Goal: Task Accomplishment & Management: Manage account settings

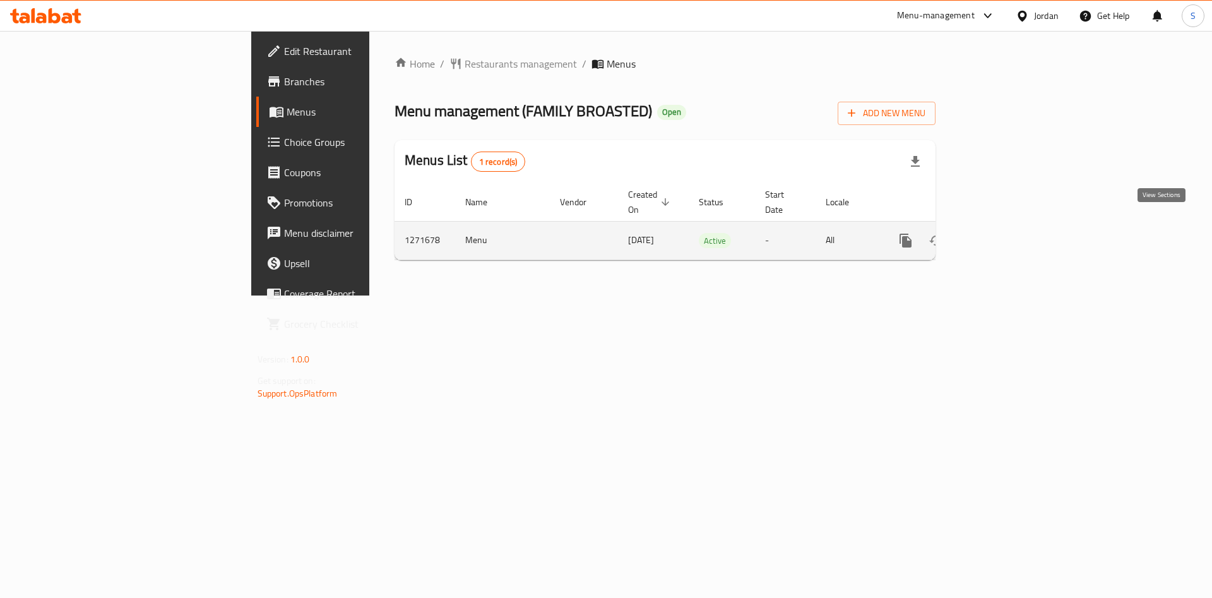
click at [1012, 227] on link "enhanced table" at bounding box center [997, 240] width 30 height 30
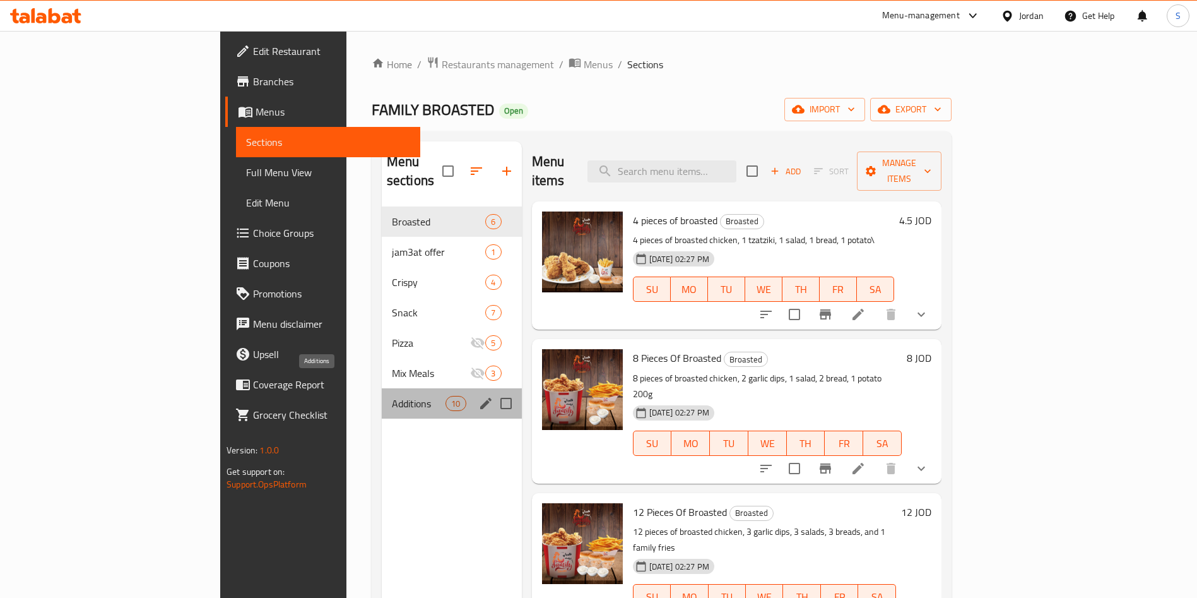
click at [392, 396] on span "Additions" at bounding box center [419, 403] width 54 height 15
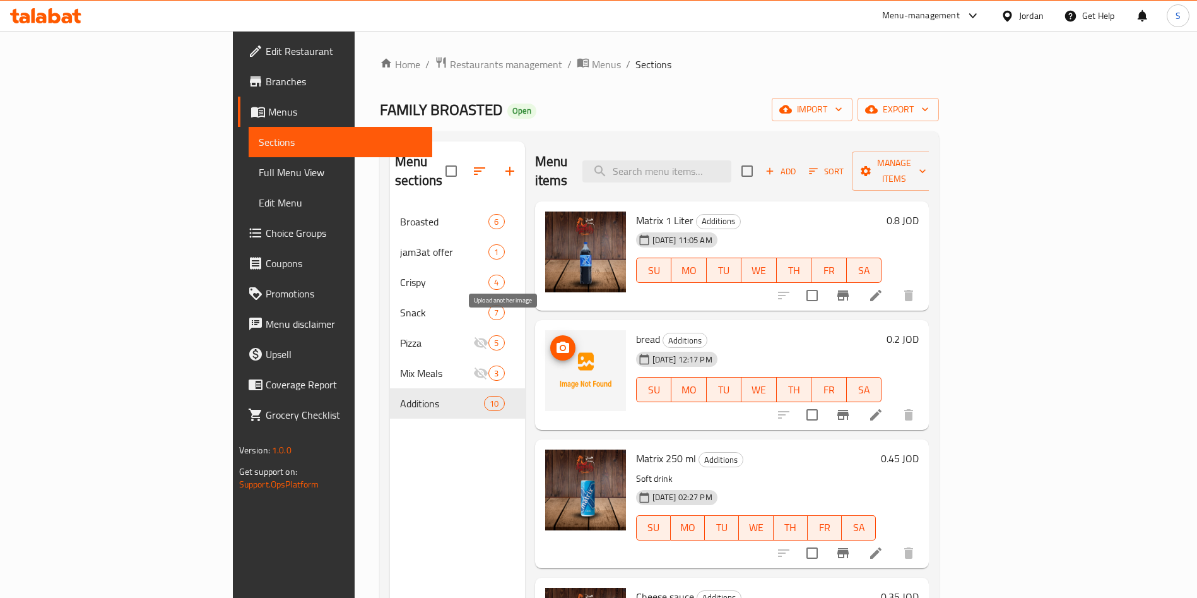
click at [550, 340] on span "upload picture" at bounding box center [562, 347] width 25 height 15
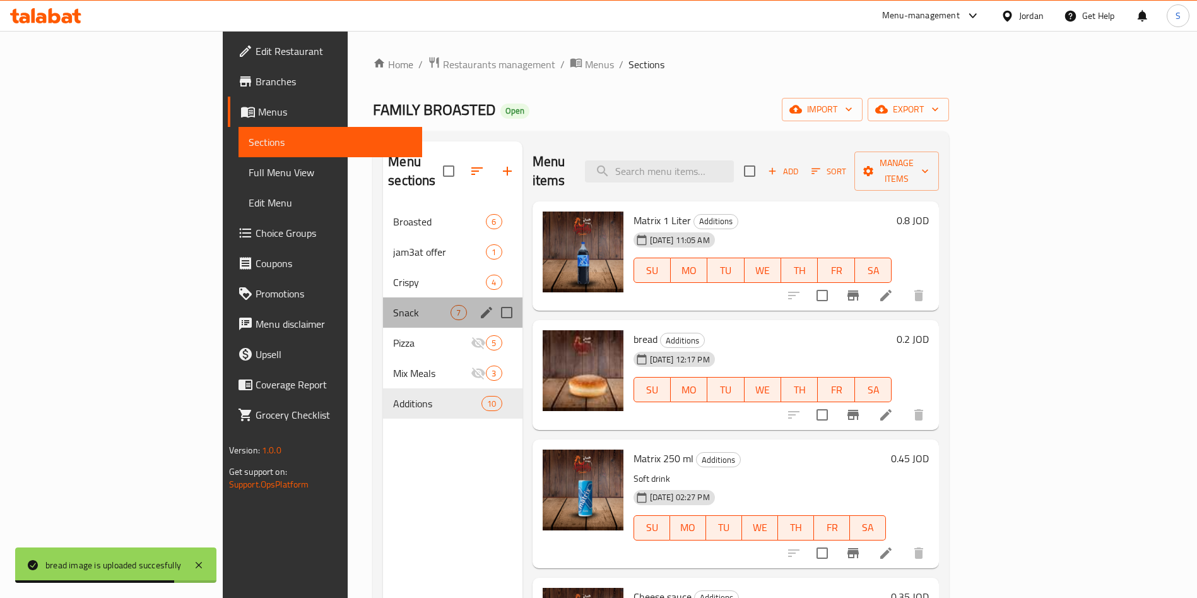
click at [383, 297] on div "Snack 7" at bounding box center [452, 312] width 139 height 30
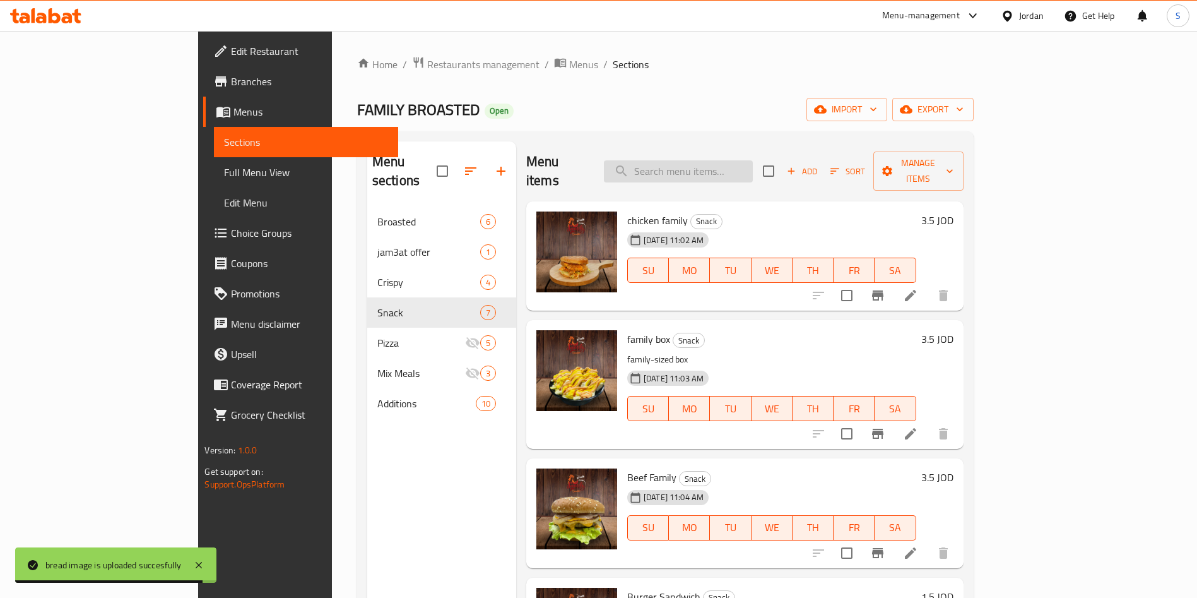
click at [740, 170] on input "search" at bounding box center [678, 171] width 149 height 22
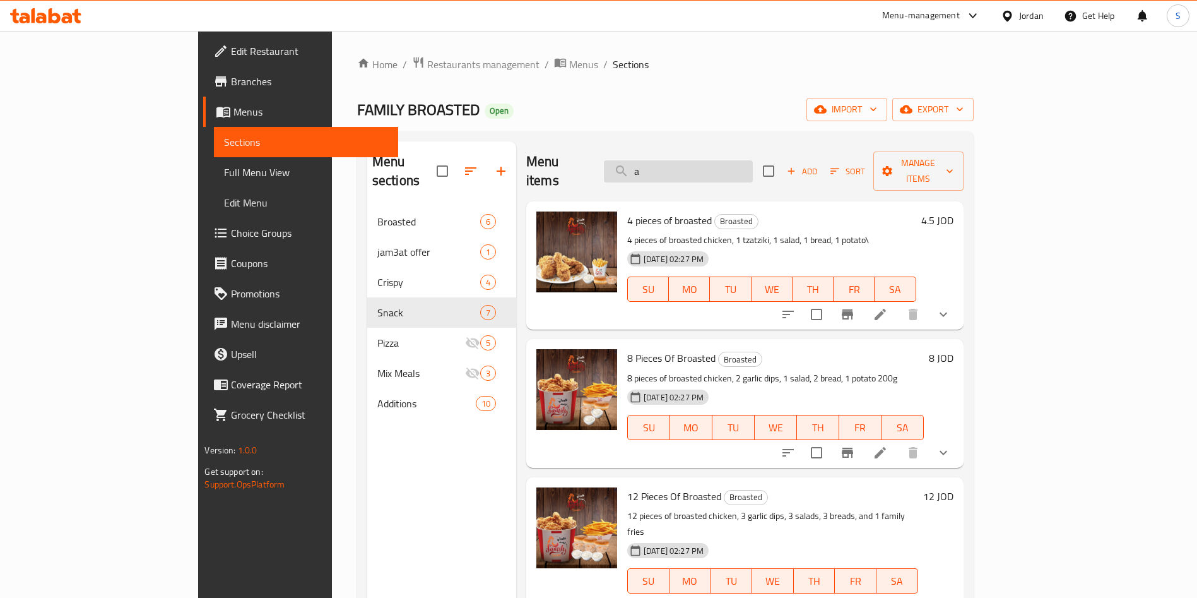
click at [740, 170] on input "a" at bounding box center [678, 171] width 149 height 22
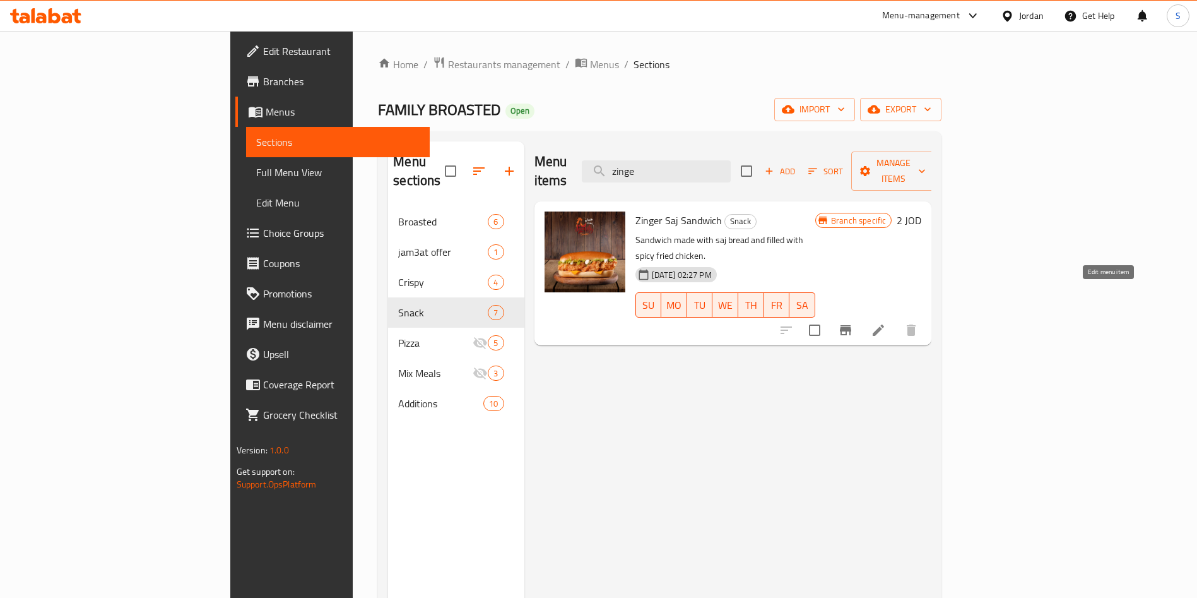
type input "zinge"
click at [886, 323] on icon at bounding box center [878, 330] width 15 height 15
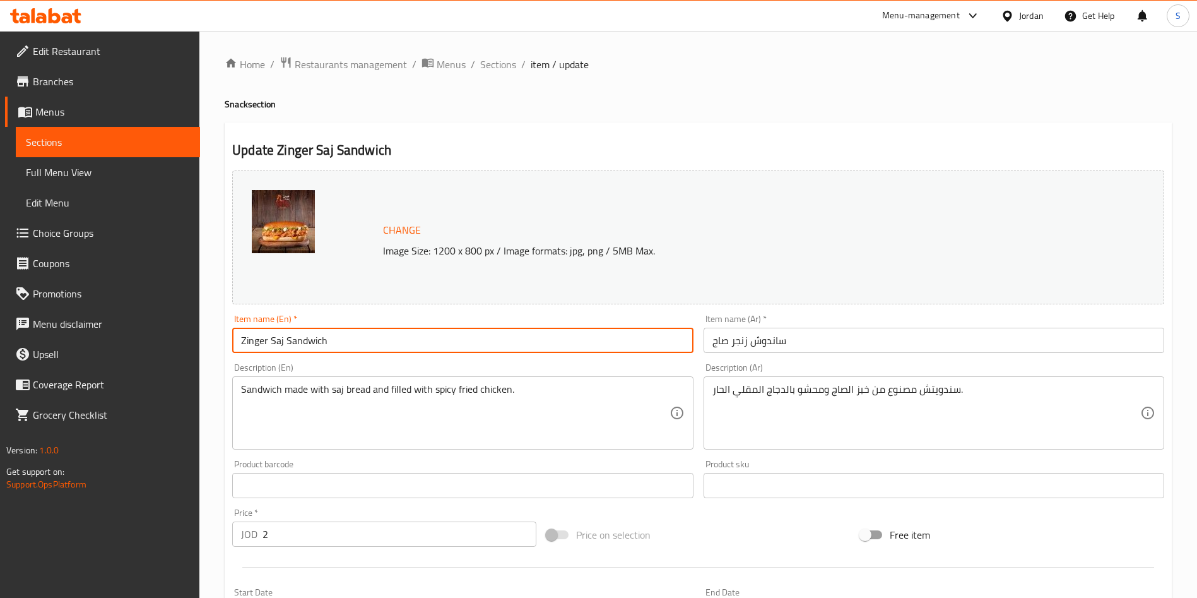
drag, startPoint x: 268, startPoint y: 342, endPoint x: 286, endPoint y: 347, distance: 18.2
click at [286, 347] on input "Zinger Saj Sandwich" at bounding box center [462, 340] width 461 height 25
type input "Zinger Sandwich"
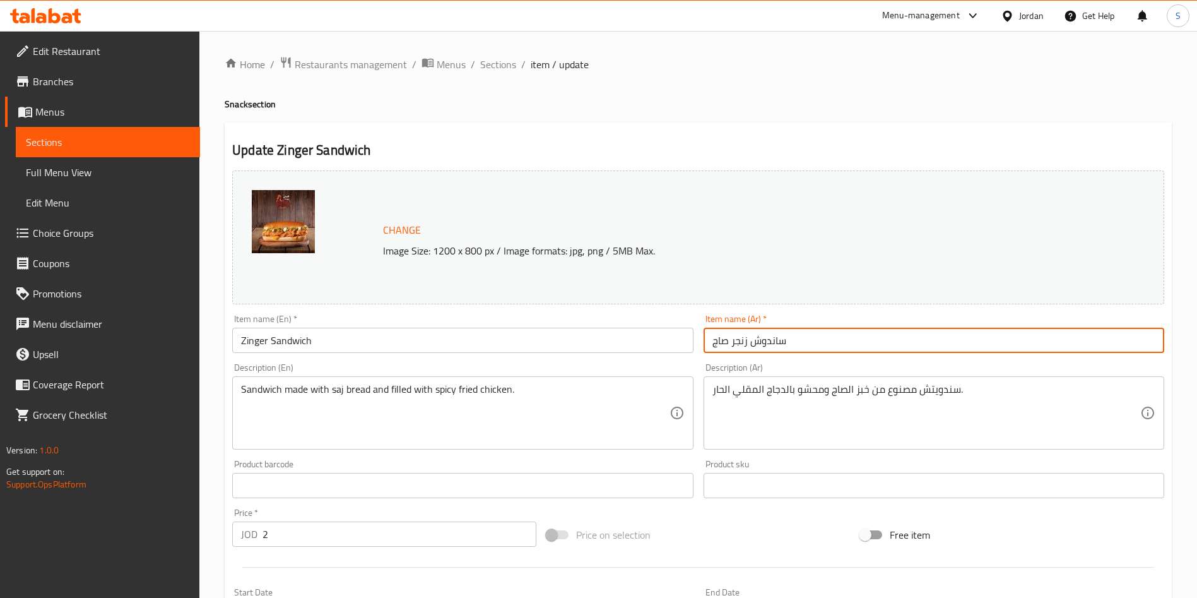
drag, startPoint x: 728, startPoint y: 343, endPoint x: 708, endPoint y: 343, distance: 20.2
click at [708, 343] on input "ساندوش زنجر صاج" at bounding box center [934, 340] width 461 height 25
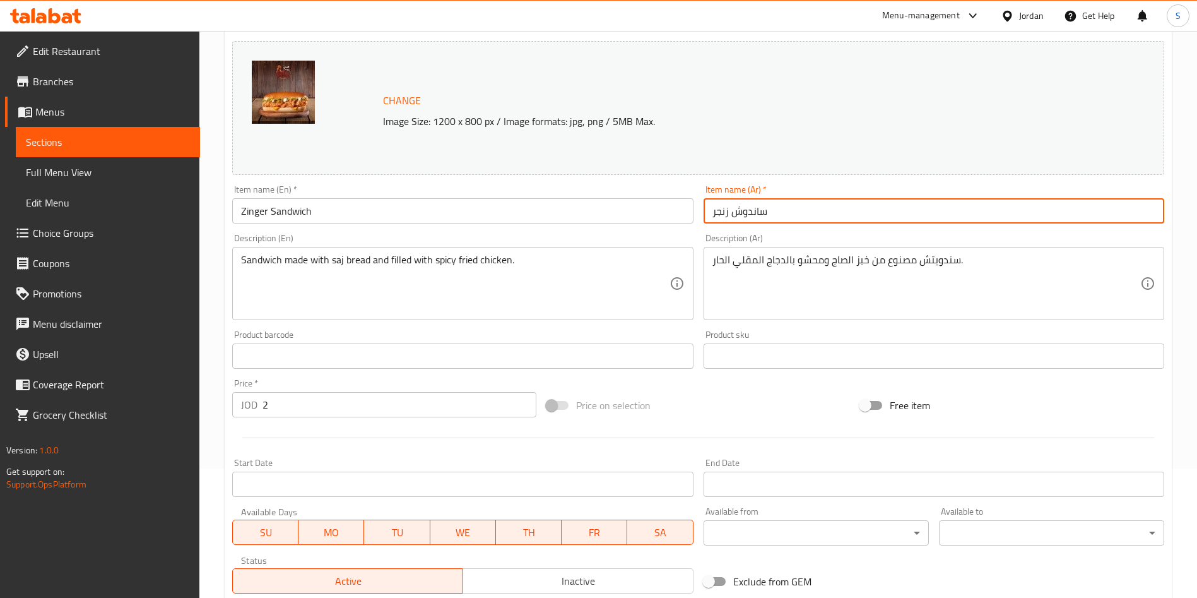
scroll to position [312, 0]
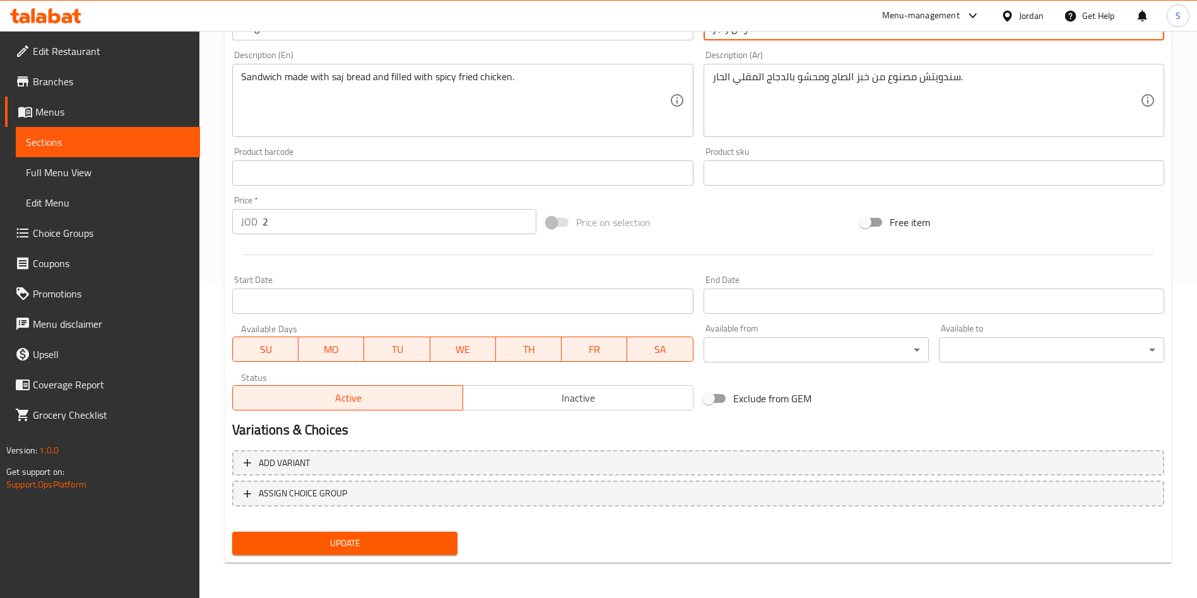
type input "ساندوش زنجر"
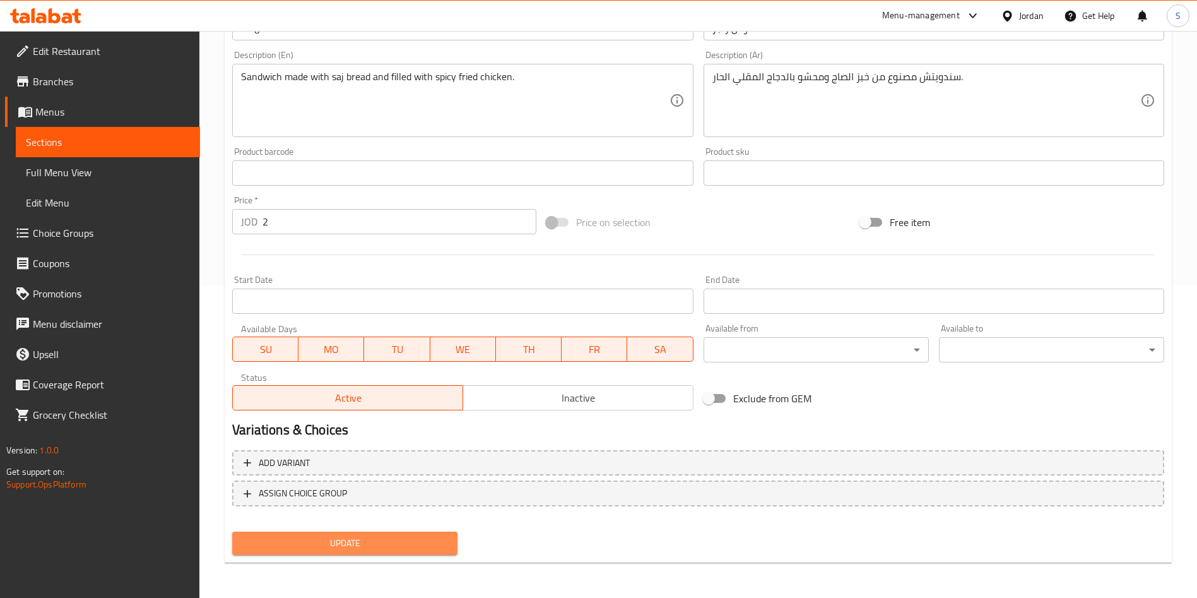
click at [345, 533] on button "Update" at bounding box center [344, 543] width 225 height 23
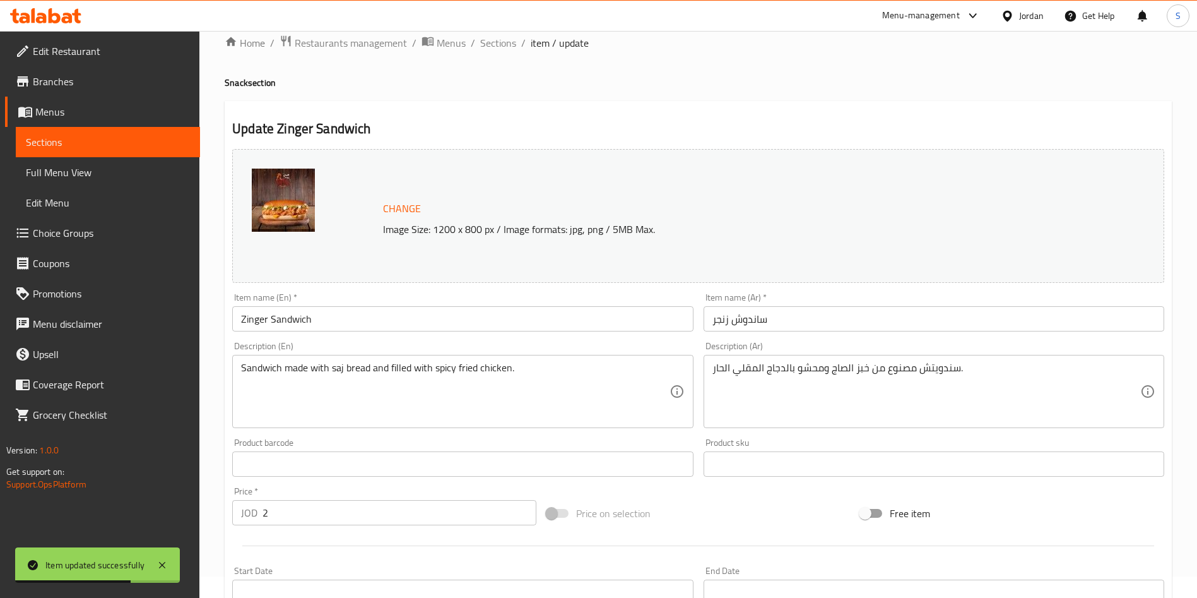
scroll to position [0, 0]
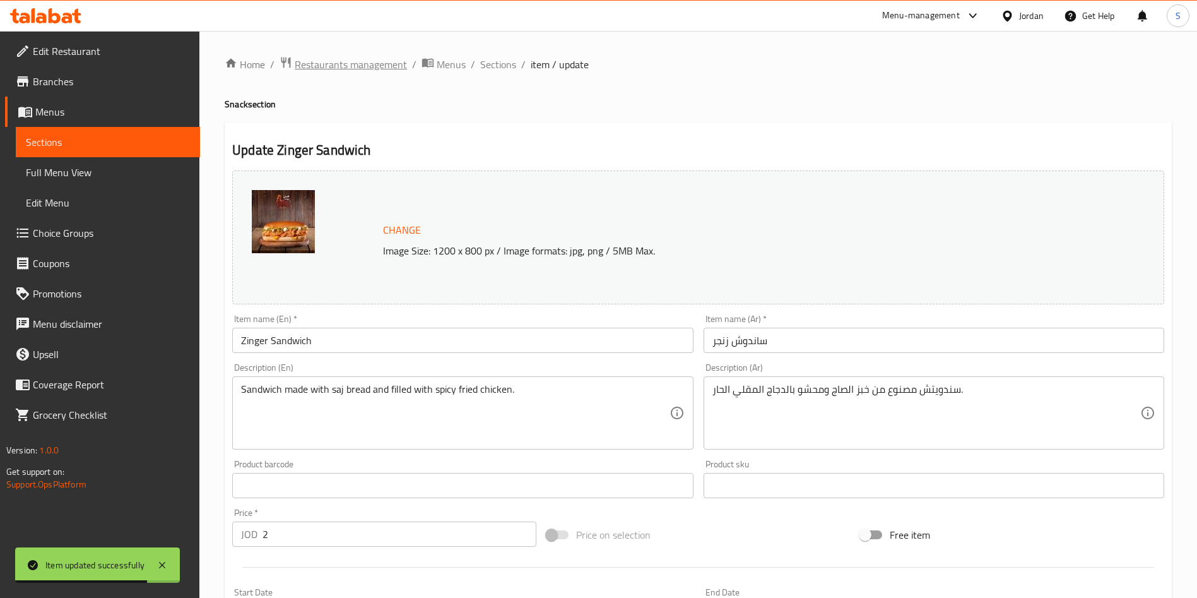
click at [353, 58] on span "Restaurants management" at bounding box center [351, 64] width 112 height 15
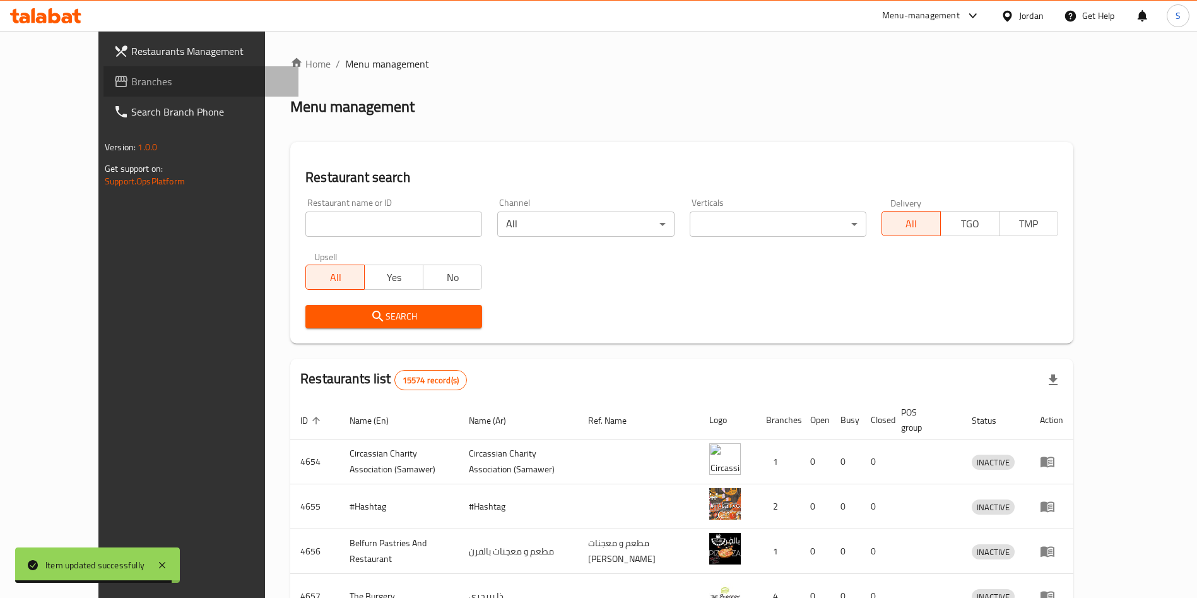
click at [131, 85] on span "Branches" at bounding box center [209, 81] width 157 height 15
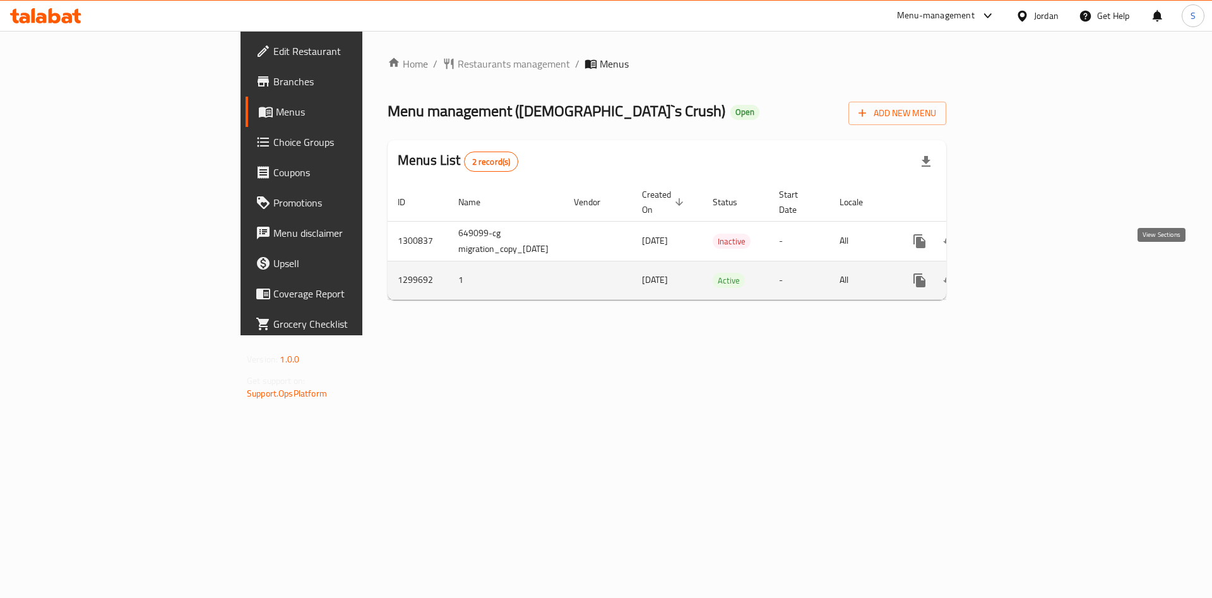
click at [1026, 265] on link "enhanced table" at bounding box center [1010, 280] width 30 height 30
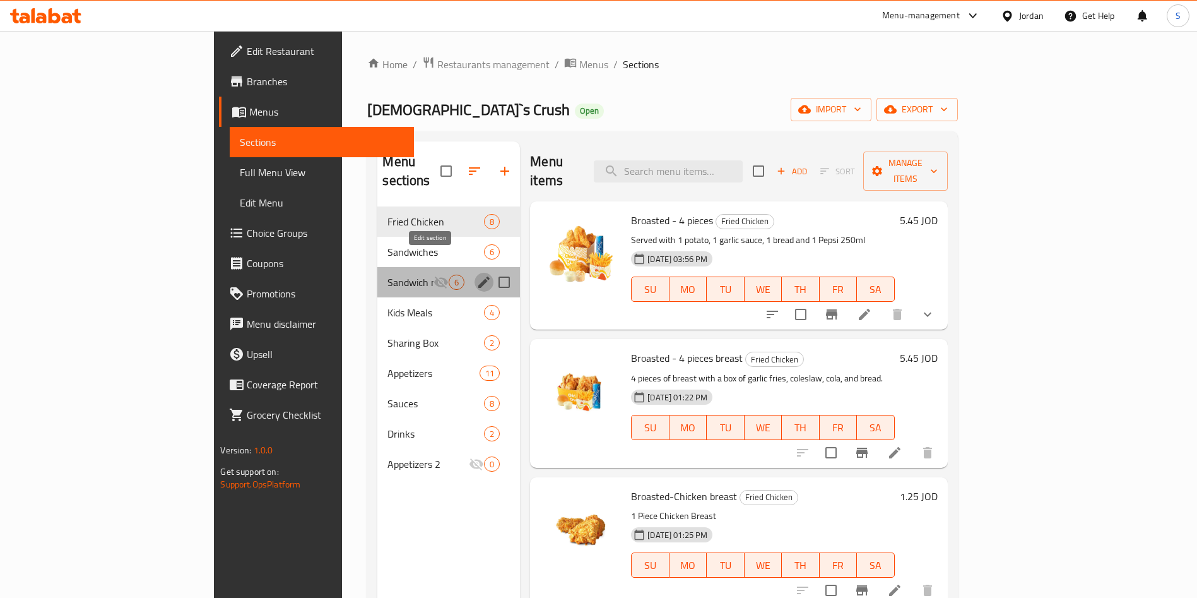
click at [477, 275] on icon "edit" at bounding box center [484, 282] width 15 height 15
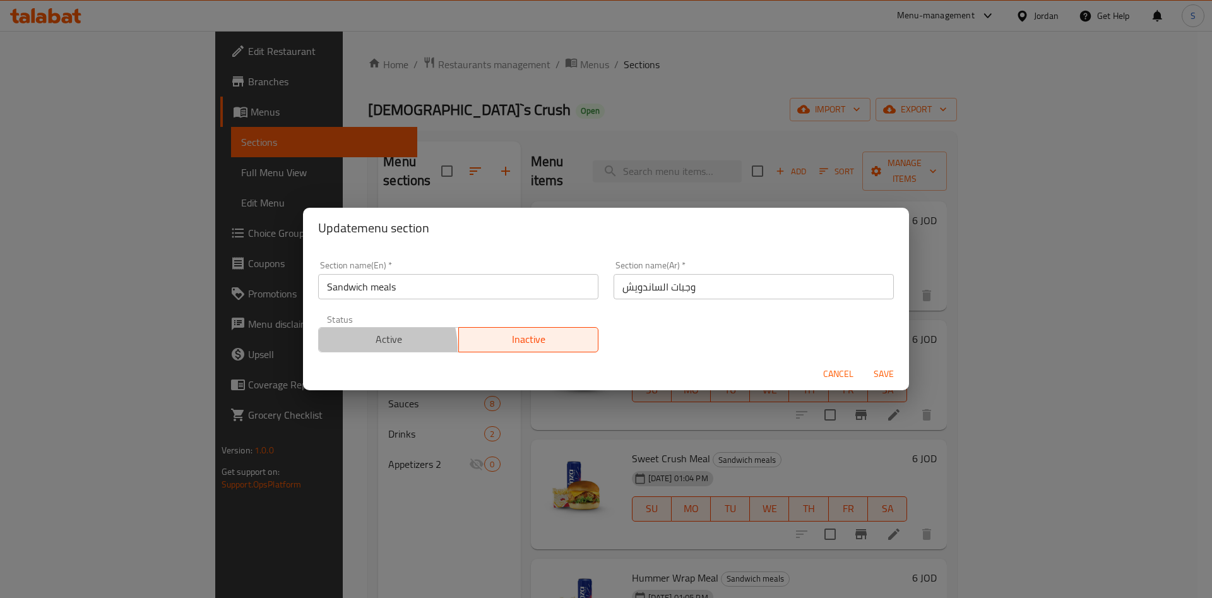
click at [376, 347] on span "Active" at bounding box center [389, 339] width 130 height 18
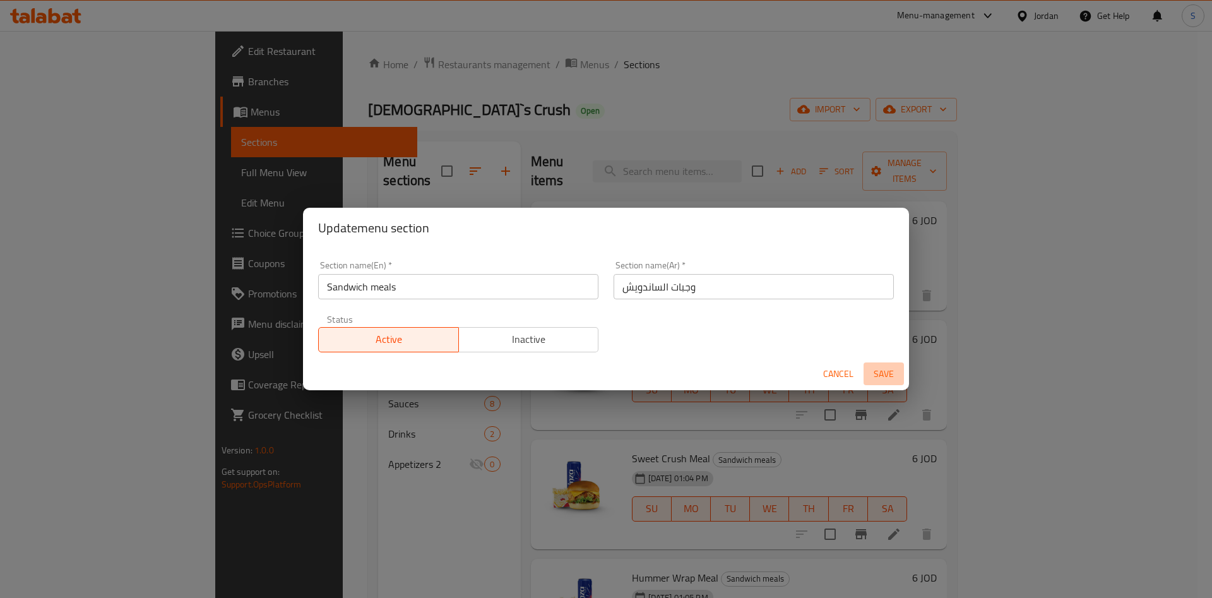
click at [887, 366] on span "Save" at bounding box center [884, 374] width 30 height 16
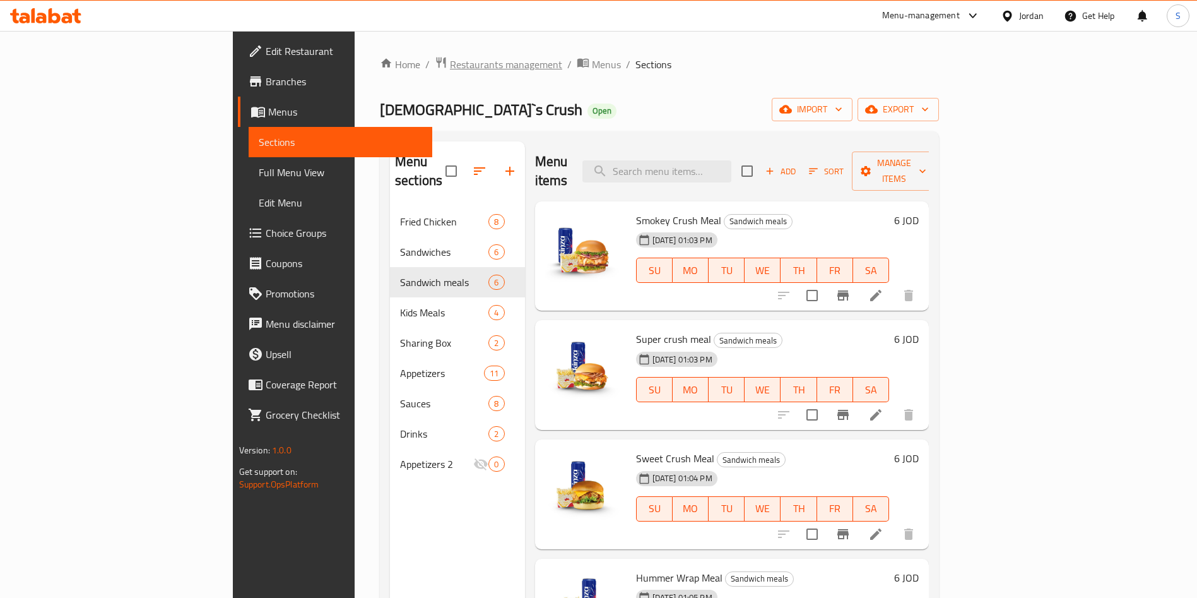
click at [450, 68] on span "Restaurants management" at bounding box center [506, 64] width 112 height 15
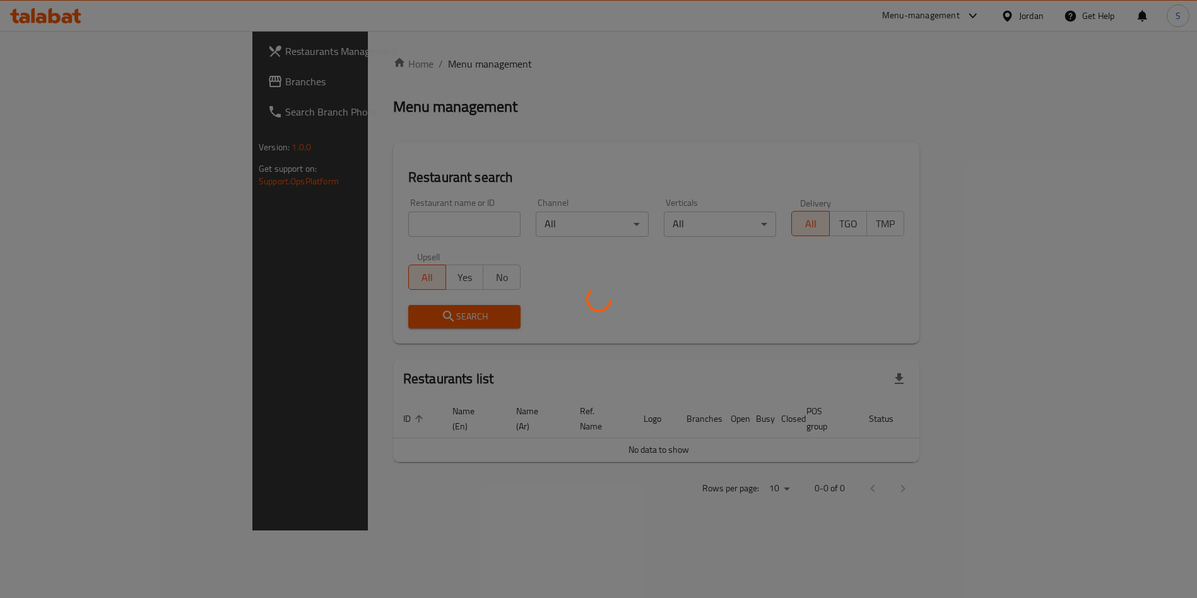
click at [356, 205] on div at bounding box center [598, 299] width 1197 height 598
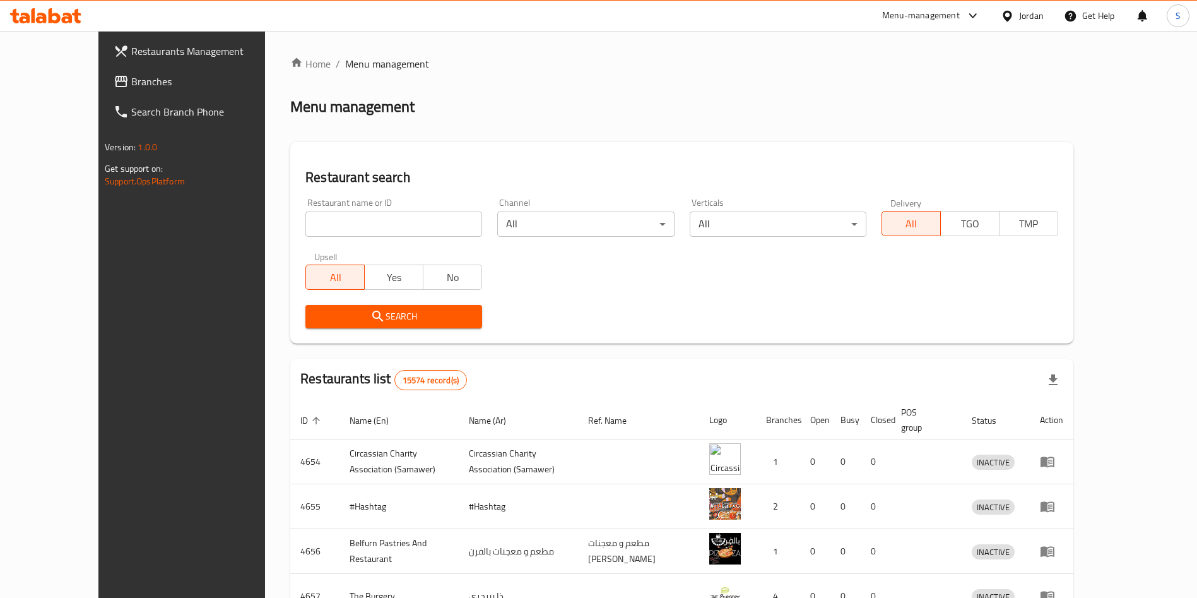
click at [355, 204] on div "Restaurant name or ID Restaurant name or ID" at bounding box center [394, 217] width 177 height 39
click at [362, 226] on input "search" at bounding box center [394, 223] width 177 height 25
type input "family broasted"
click at [351, 340] on div "Restaurant search Restaurant name or ID family broasted Restaurant name or ID C…" at bounding box center [681, 242] width 783 height 201
click at [351, 311] on span "Search" at bounding box center [394, 317] width 157 height 16
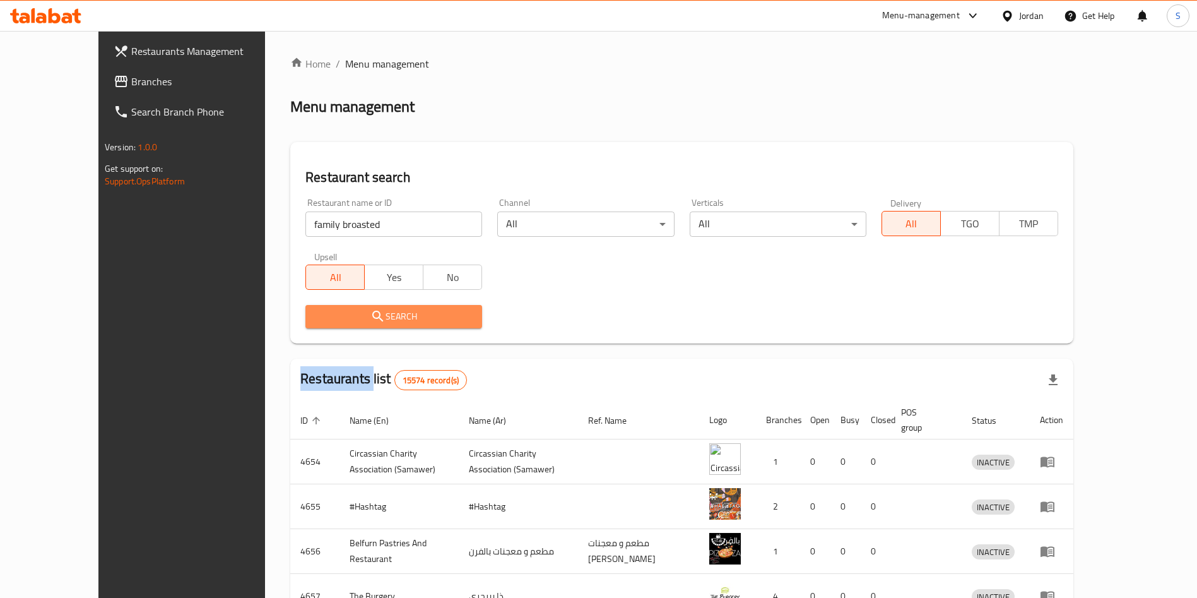
click at [351, 311] on div at bounding box center [598, 299] width 1197 height 598
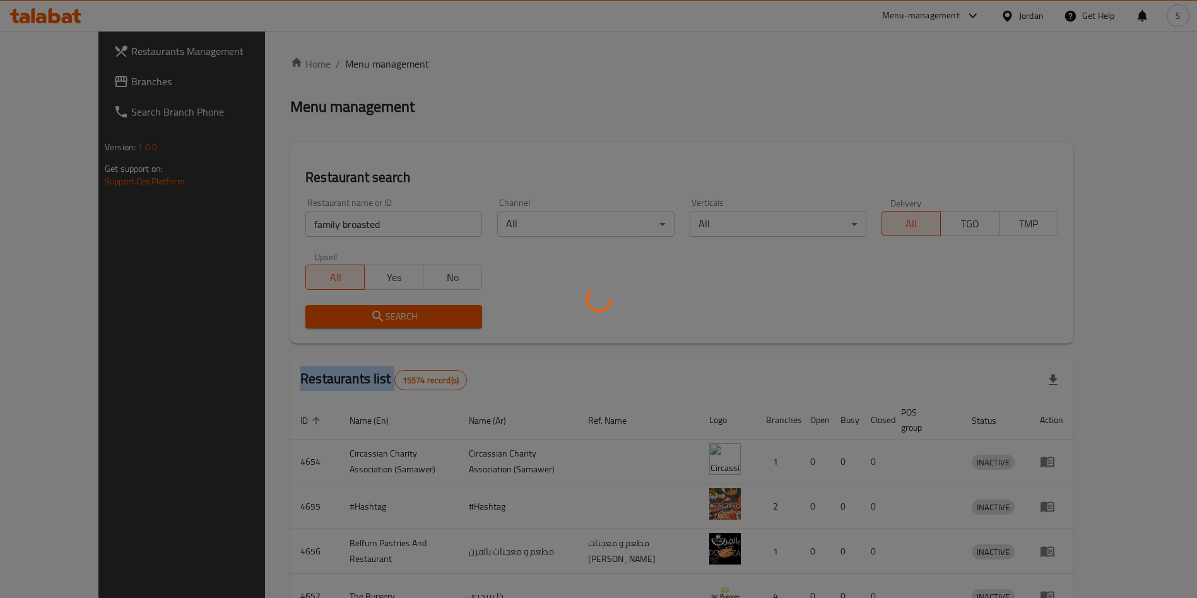
click at [351, 311] on div at bounding box center [598, 299] width 1197 height 598
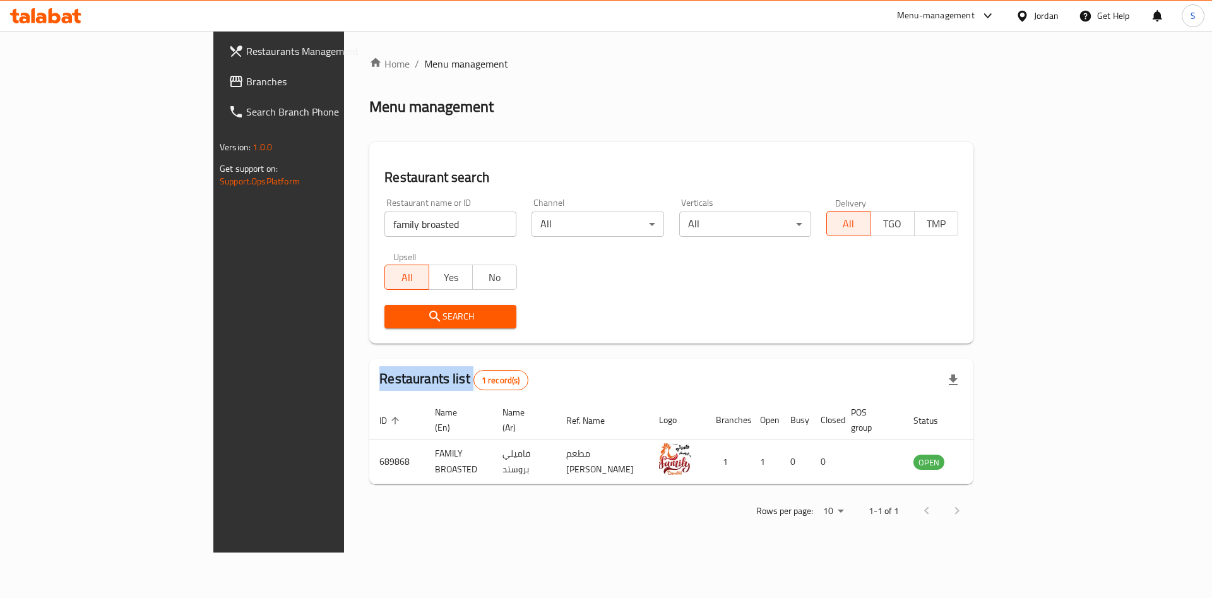
click at [369, 311] on div "Home / Menu management Menu management Restaurant search Restaurant name or ID …" at bounding box center [671, 291] width 604 height 471
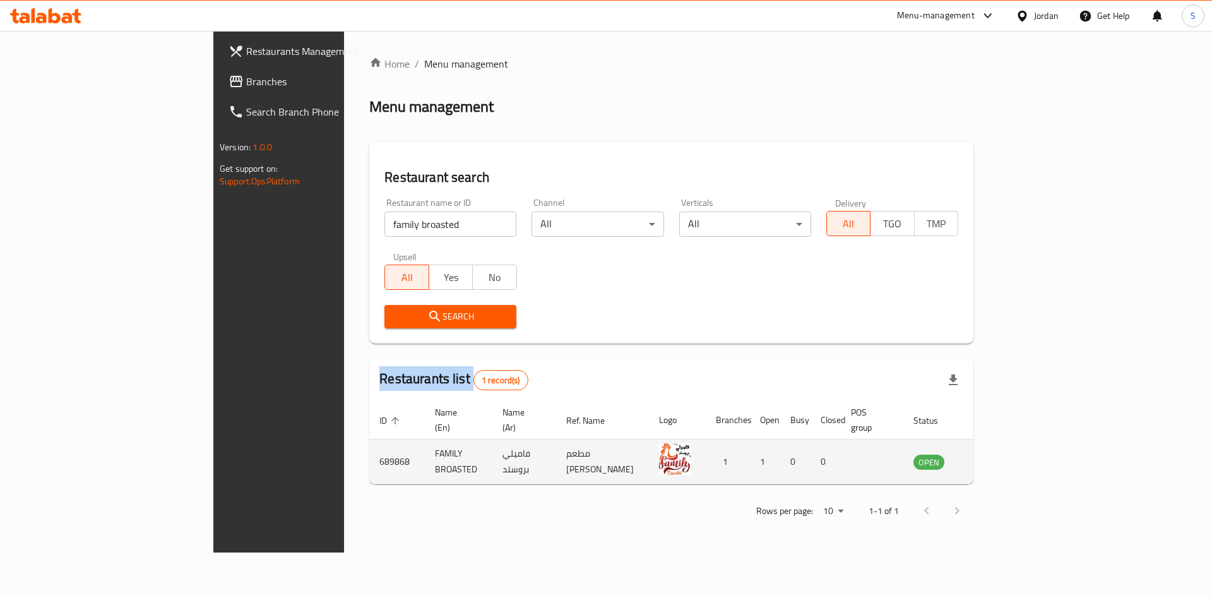
click at [1003, 454] on link "enhanced table" at bounding box center [991, 461] width 23 height 15
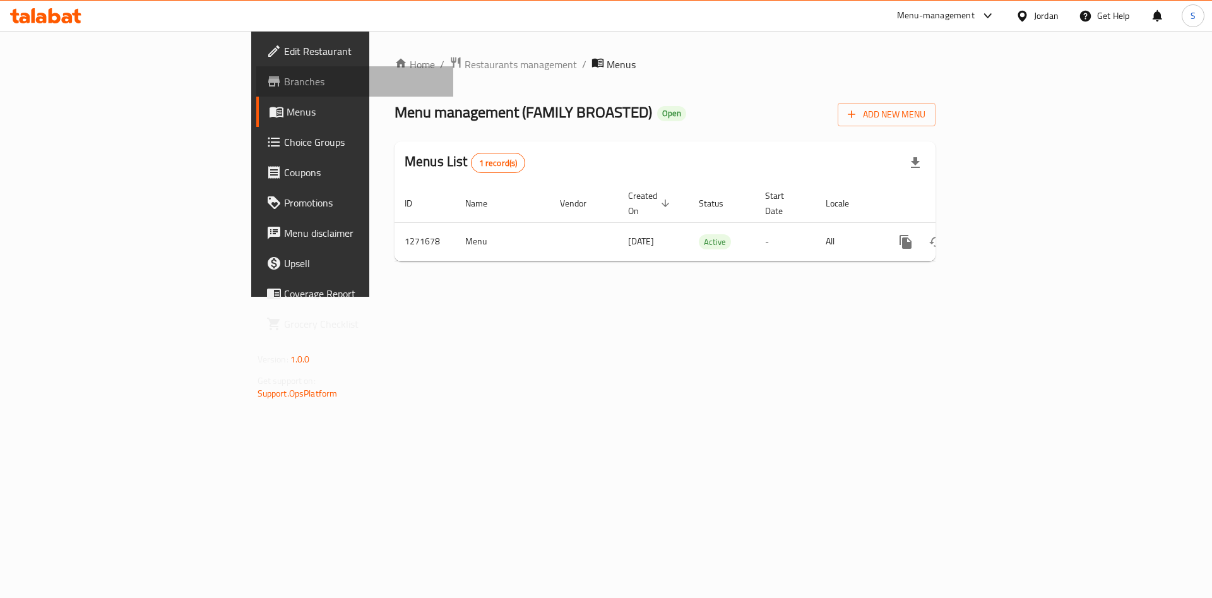
click at [256, 93] on link "Branches" at bounding box center [355, 81] width 198 height 30
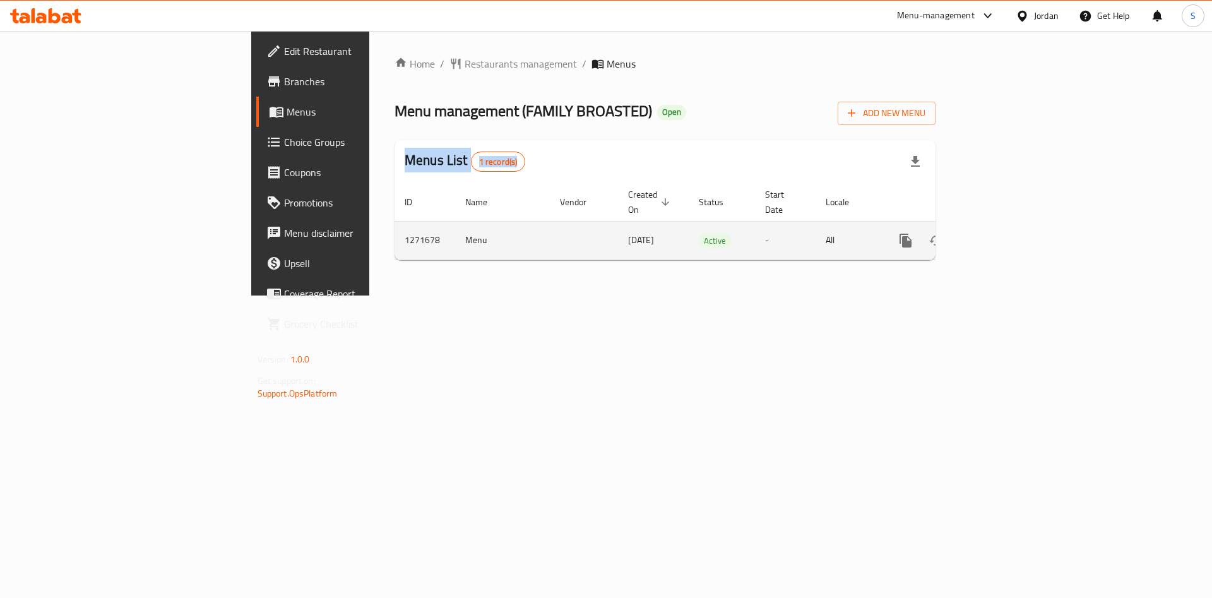
click at [1004, 233] on icon "enhanced table" at bounding box center [996, 240] width 15 height 15
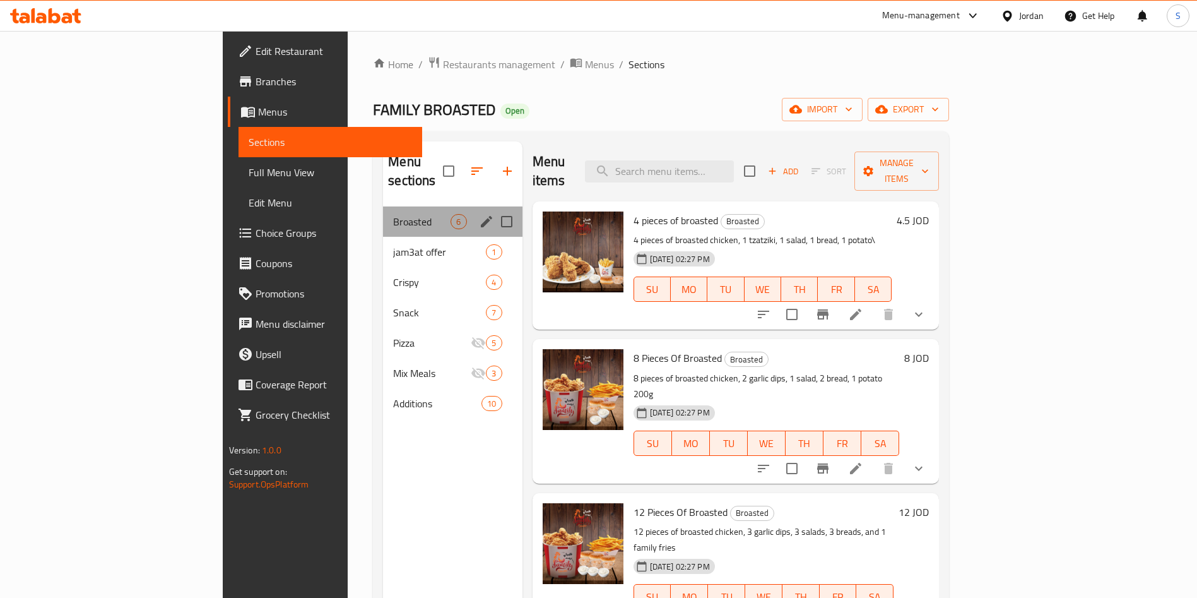
click at [383, 211] on div "Broasted 6" at bounding box center [452, 221] width 139 height 30
click at [393, 244] on span "jam3at offer" at bounding box center [421, 251] width 57 height 15
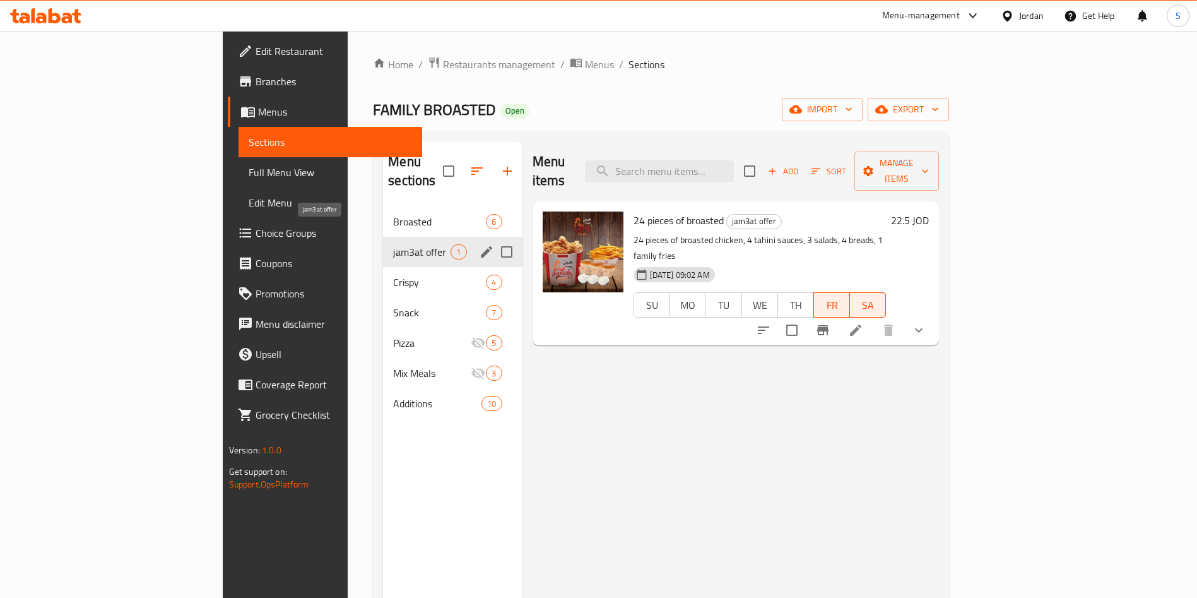
click at [393, 244] on span "jam3at offer" at bounding box center [421, 251] width 57 height 15
click at [383, 276] on div "Crispy 4" at bounding box center [452, 282] width 139 height 30
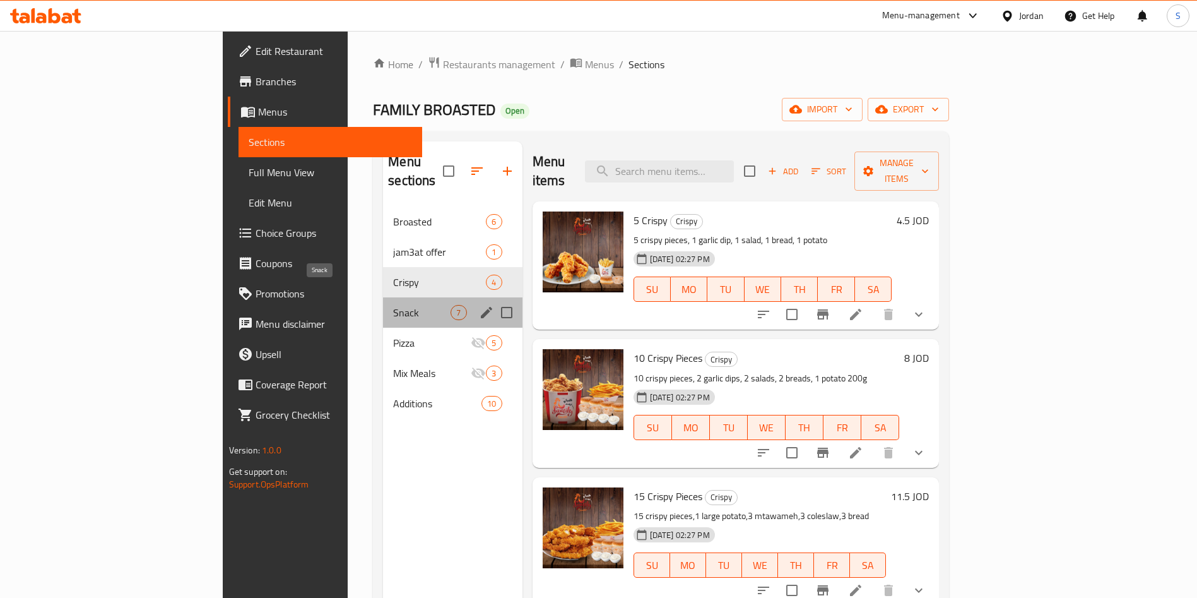
click at [383, 301] on div "Snack 7" at bounding box center [452, 312] width 139 height 30
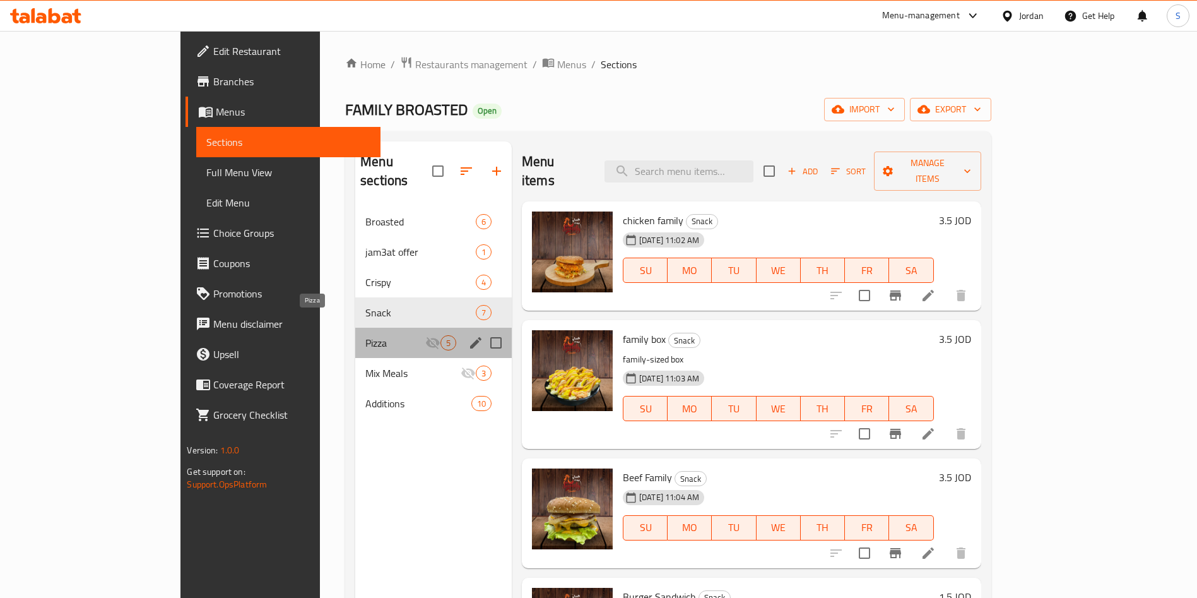
click at [365, 335] on span "Pizza" at bounding box center [395, 342] width 60 height 15
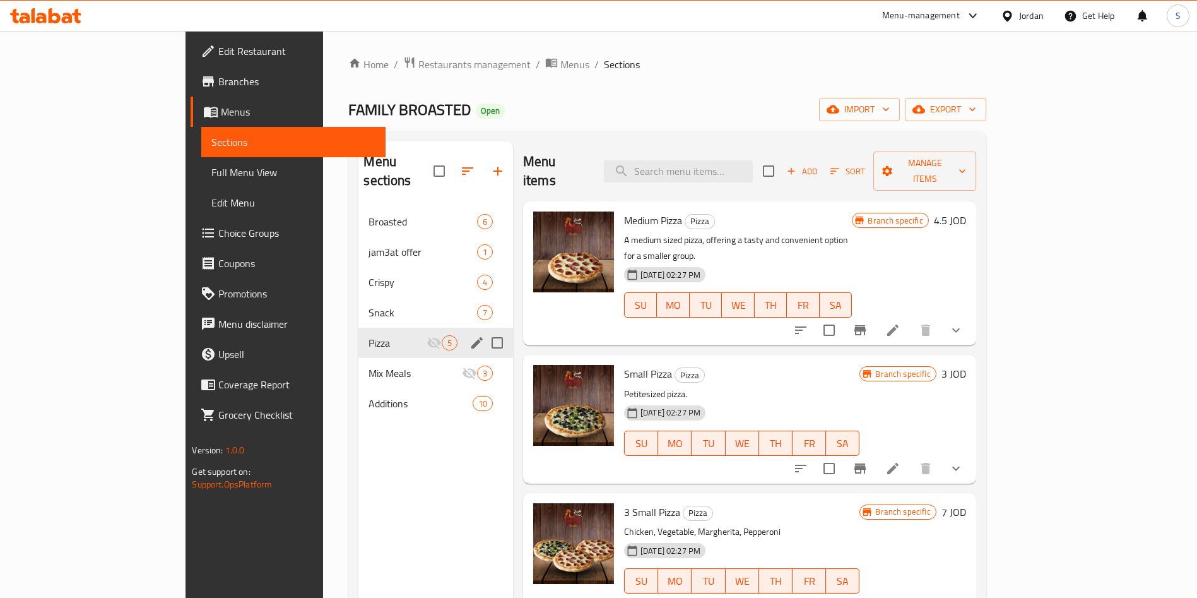
click at [369, 305] on span "Snack" at bounding box center [423, 312] width 108 height 15
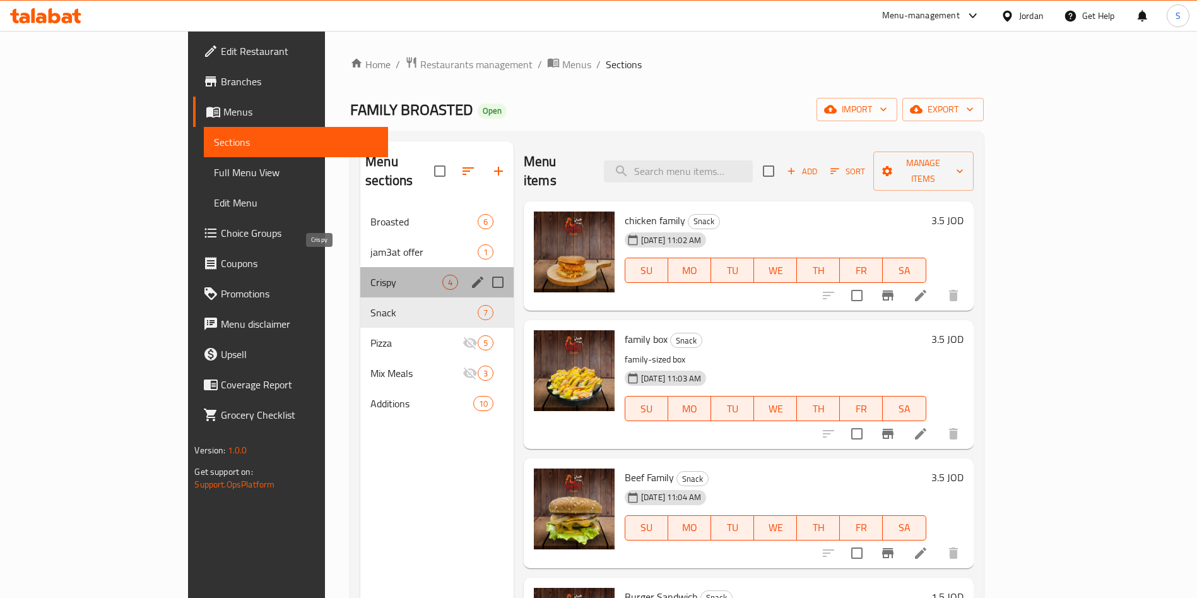
click at [371, 275] on span "Crispy" at bounding box center [407, 282] width 72 height 15
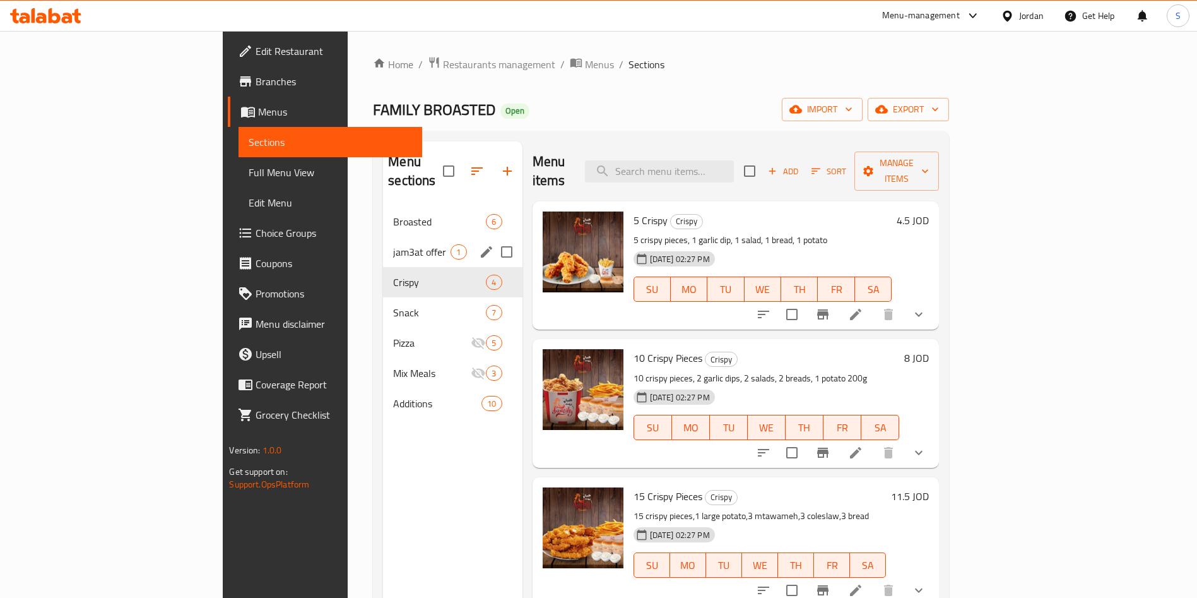
click at [383, 241] on div "jam3at offer 1" at bounding box center [452, 252] width 139 height 30
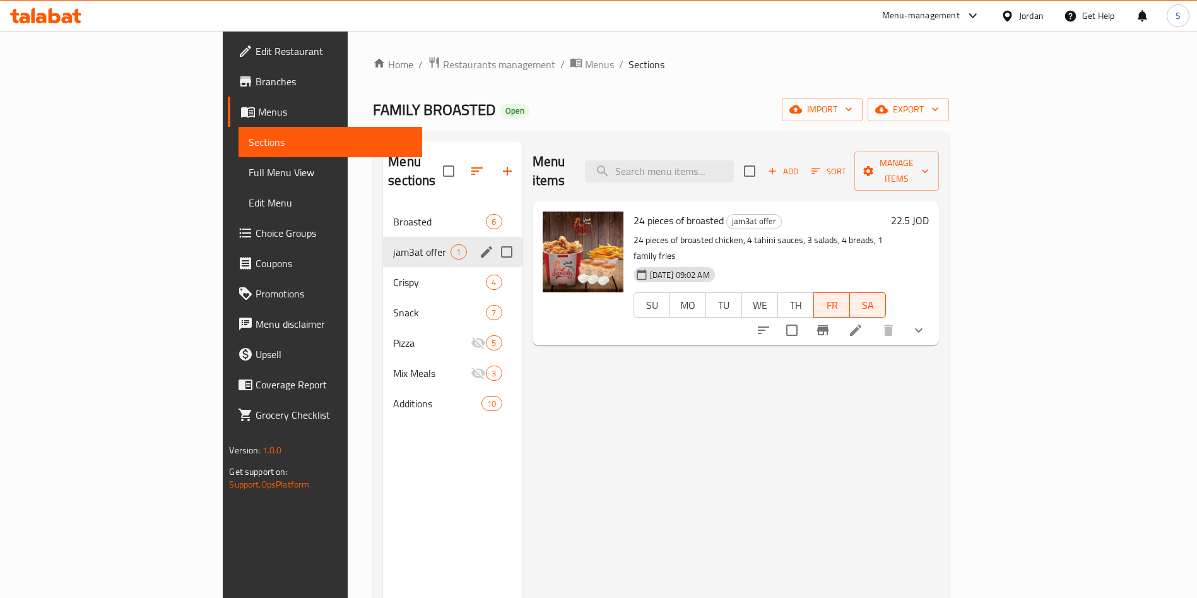
click at [383, 237] on div "jam3at offer 1" at bounding box center [452, 252] width 139 height 30
click at [393, 275] on span "Crispy" at bounding box center [421, 282] width 57 height 15
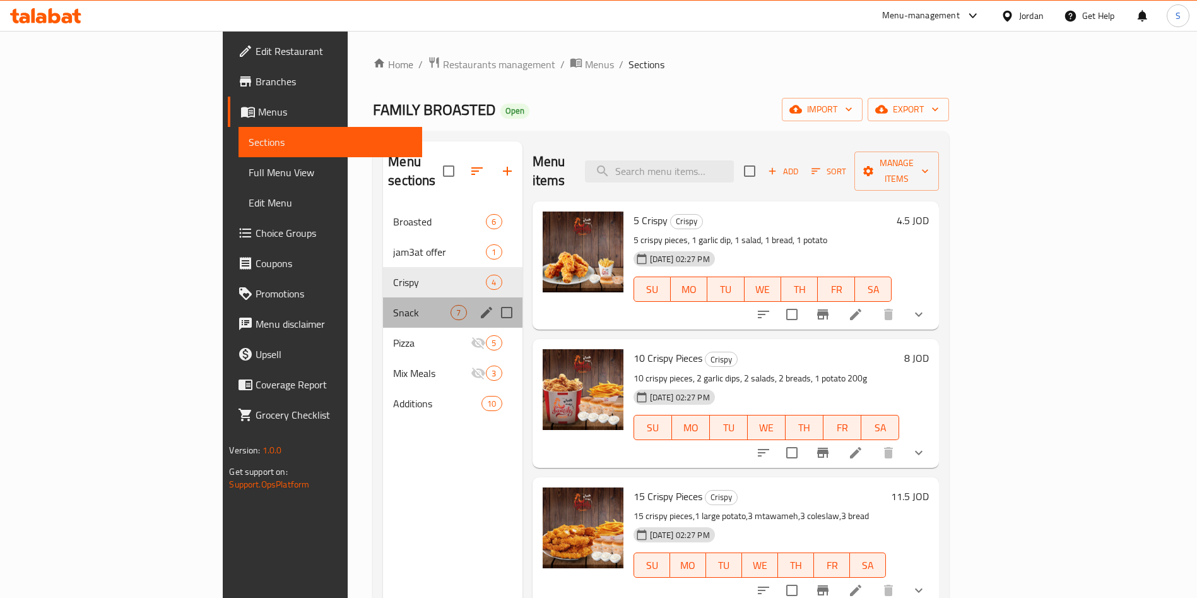
click at [383, 307] on div "Snack 7" at bounding box center [452, 312] width 139 height 30
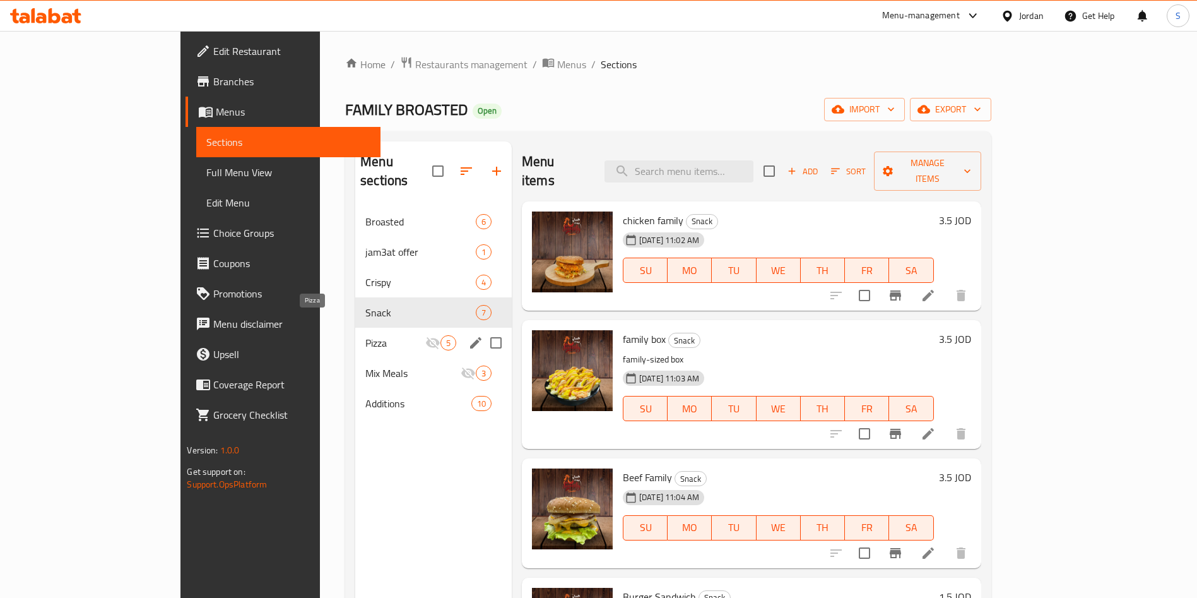
click at [355, 328] on div "Pizza 5" at bounding box center [433, 343] width 157 height 30
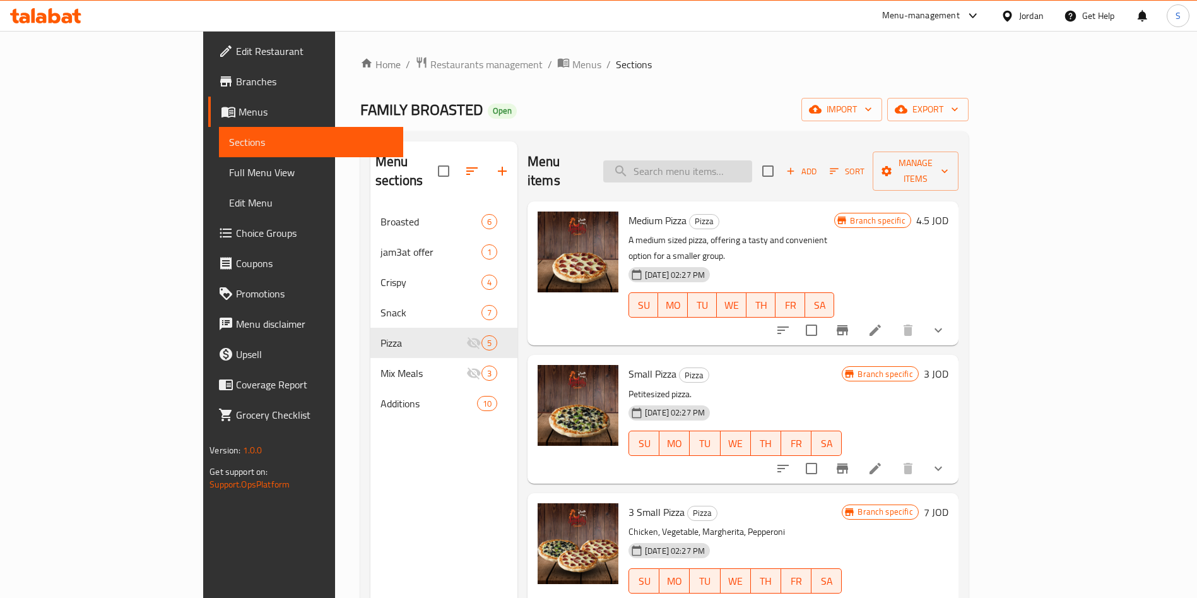
click at [728, 160] on input "search" at bounding box center [677, 171] width 149 height 22
click at [728, 160] on input "a" at bounding box center [677, 171] width 149 height 22
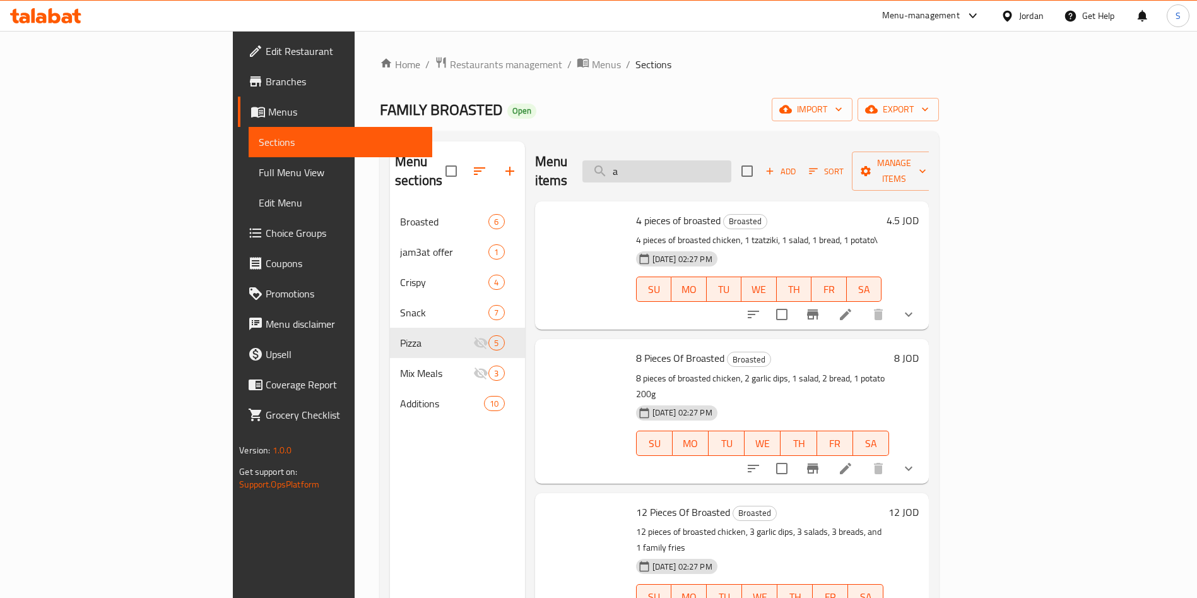
click at [728, 160] on input "a" at bounding box center [657, 171] width 149 height 22
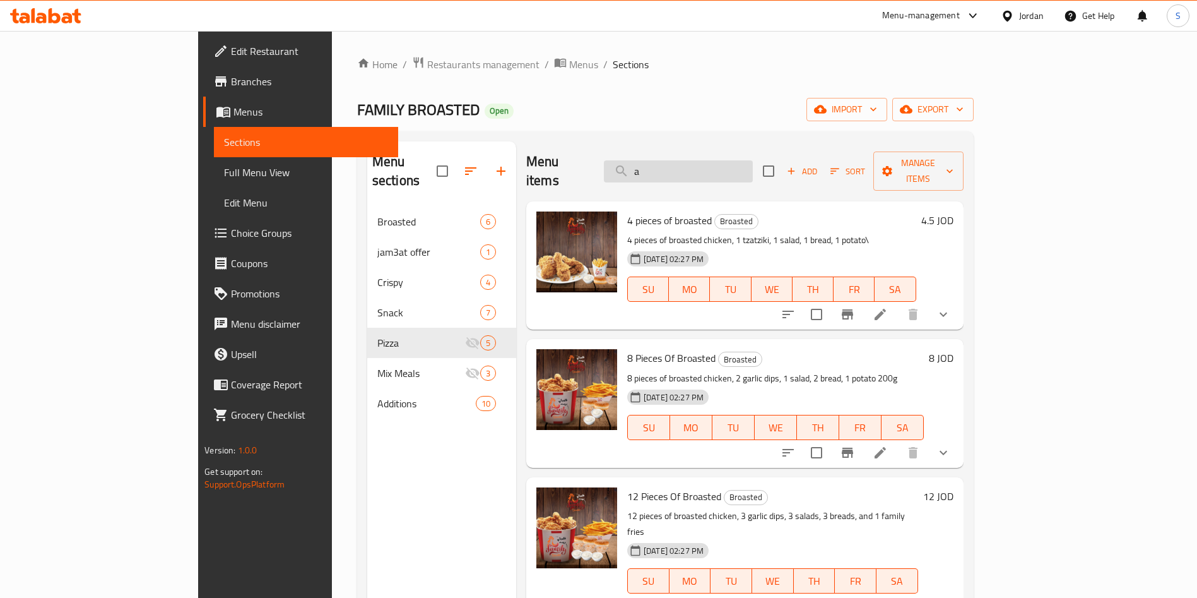
click at [728, 160] on input "a" at bounding box center [678, 171] width 149 height 22
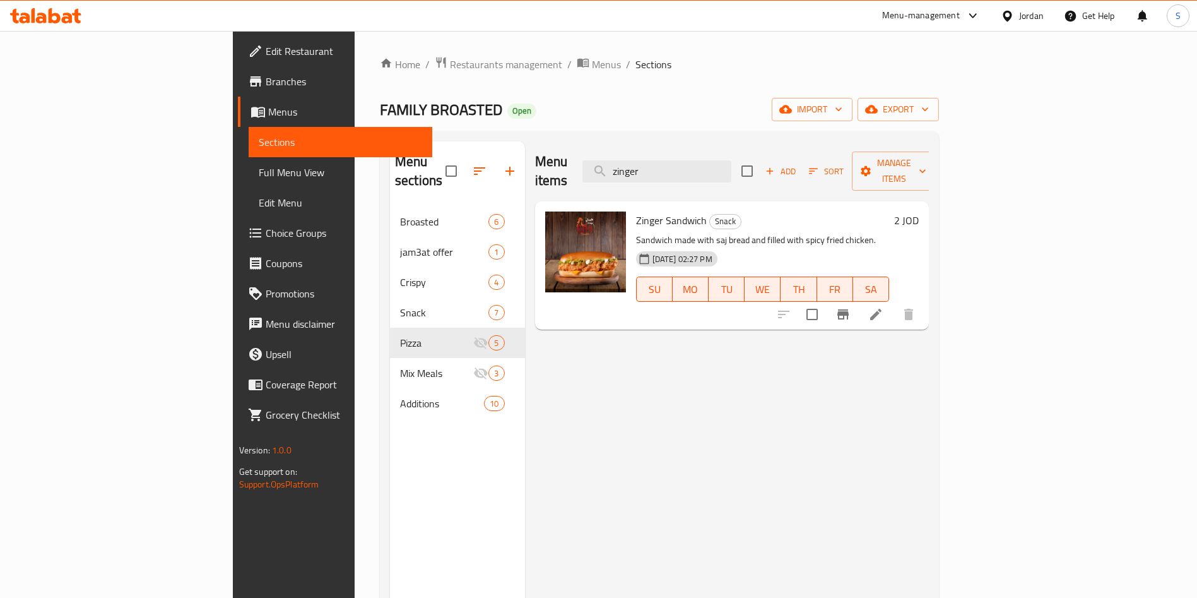
type input "zinger"
click at [894, 303] on li at bounding box center [876, 314] width 35 height 23
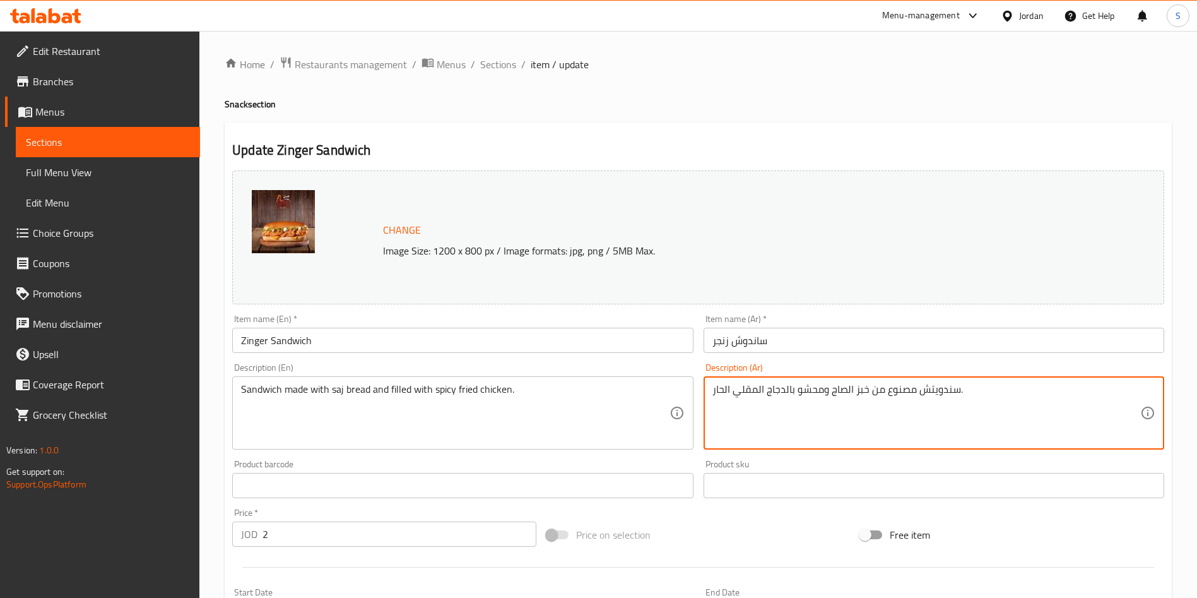
drag, startPoint x: 916, startPoint y: 388, endPoint x: 822, endPoint y: 391, distance: 94.1
type textarea "سندويتش محشو بالدجاج المقلي الحار."
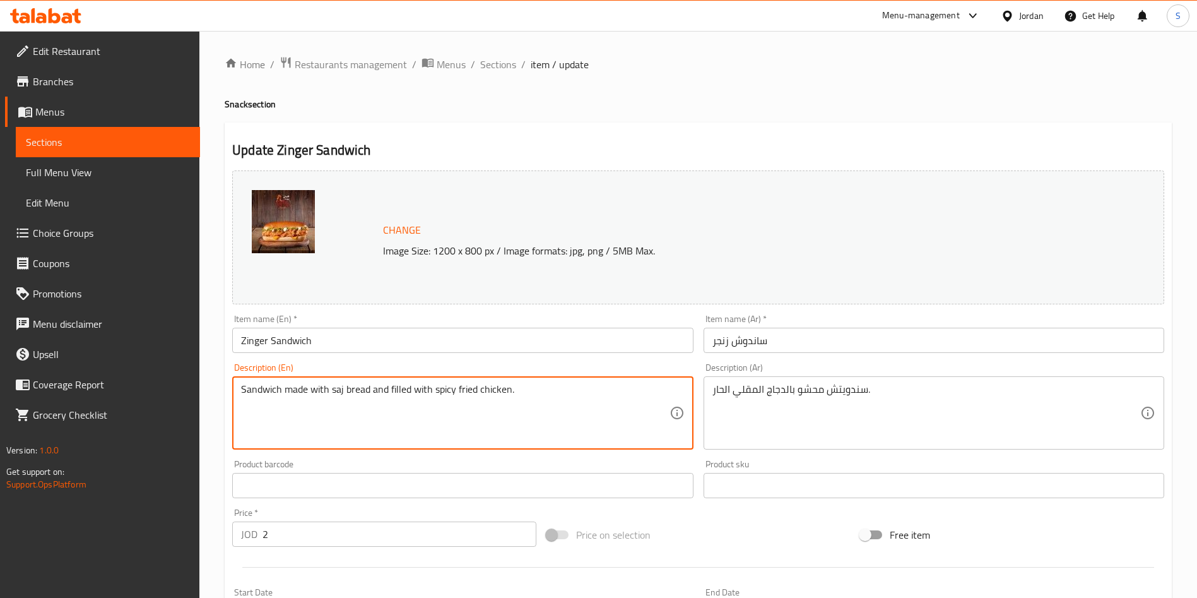
drag, startPoint x: 334, startPoint y: 390, endPoint x: 324, endPoint y: 390, distance: 9.5
drag, startPoint x: 287, startPoint y: 389, endPoint x: 387, endPoint y: 393, distance: 100.4
click at [387, 393] on textarea "Sandwich made with saj bread and filled with spicy fried chicken." at bounding box center [455, 413] width 428 height 60
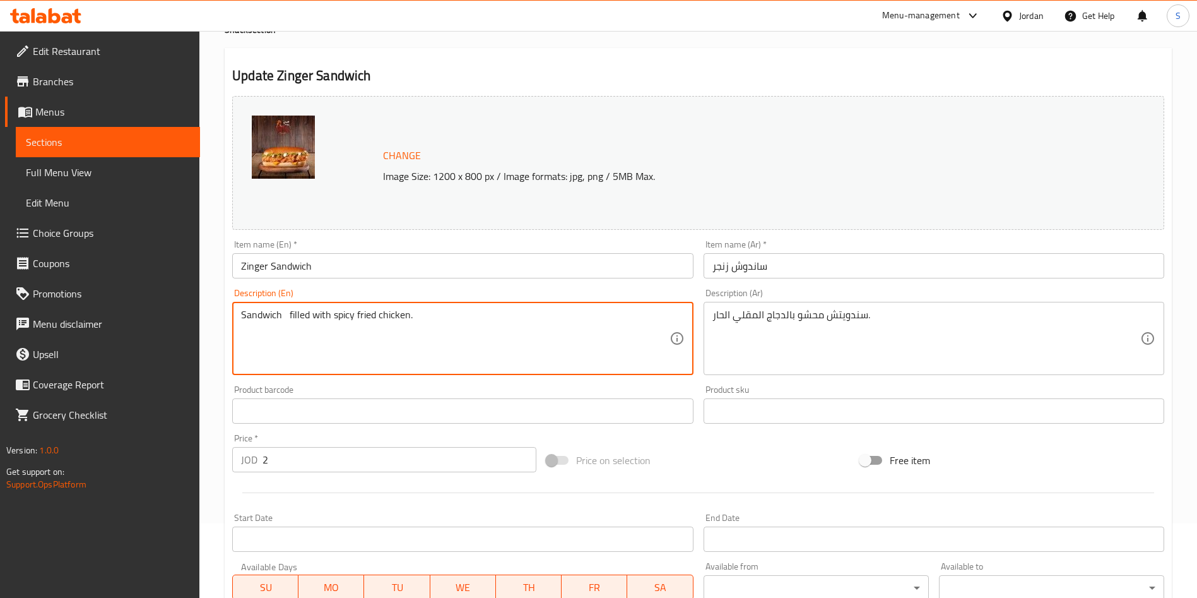
scroll to position [312, 0]
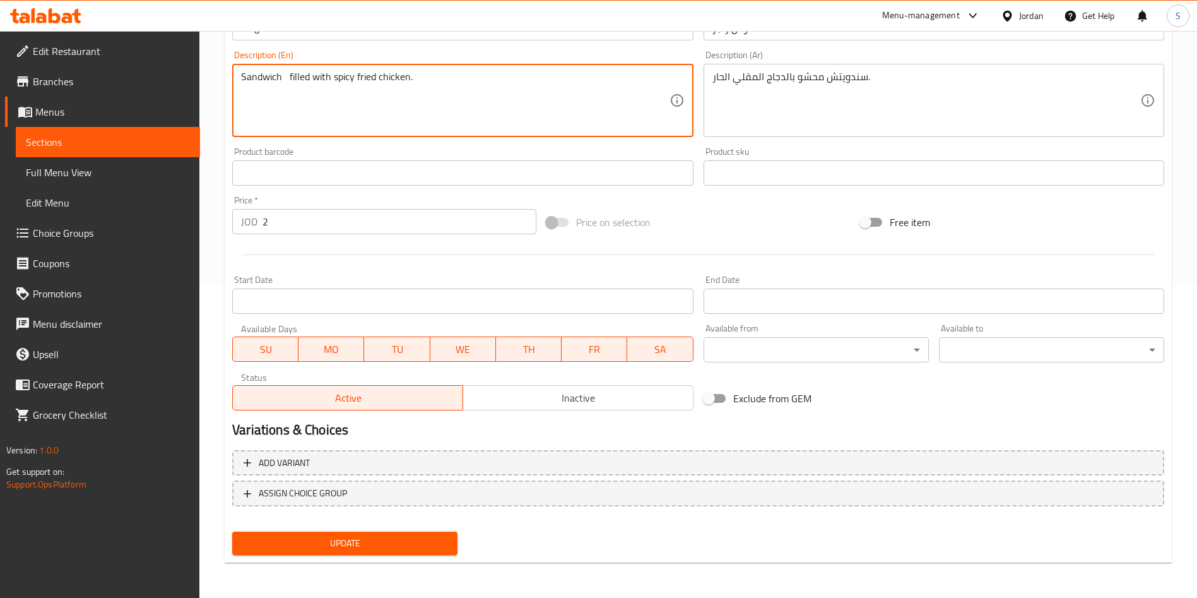
type textarea "Sandwich filled with spicy fried chicken."
click at [363, 552] on button "Update" at bounding box center [344, 543] width 225 height 23
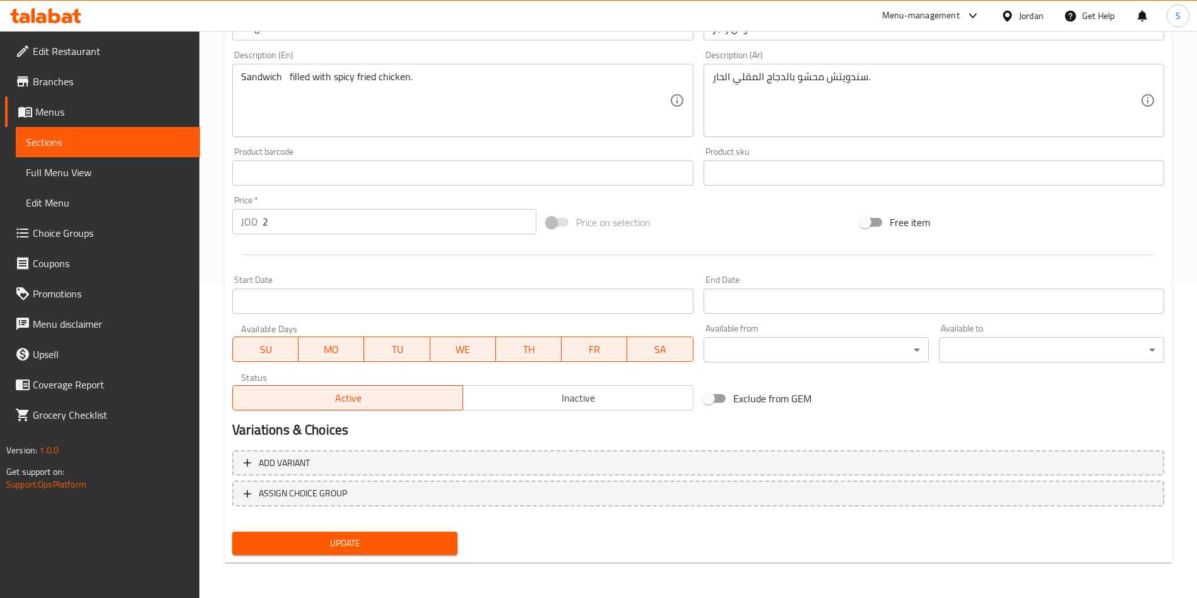
scroll to position [0, 0]
